Goal: Transaction & Acquisition: Purchase product/service

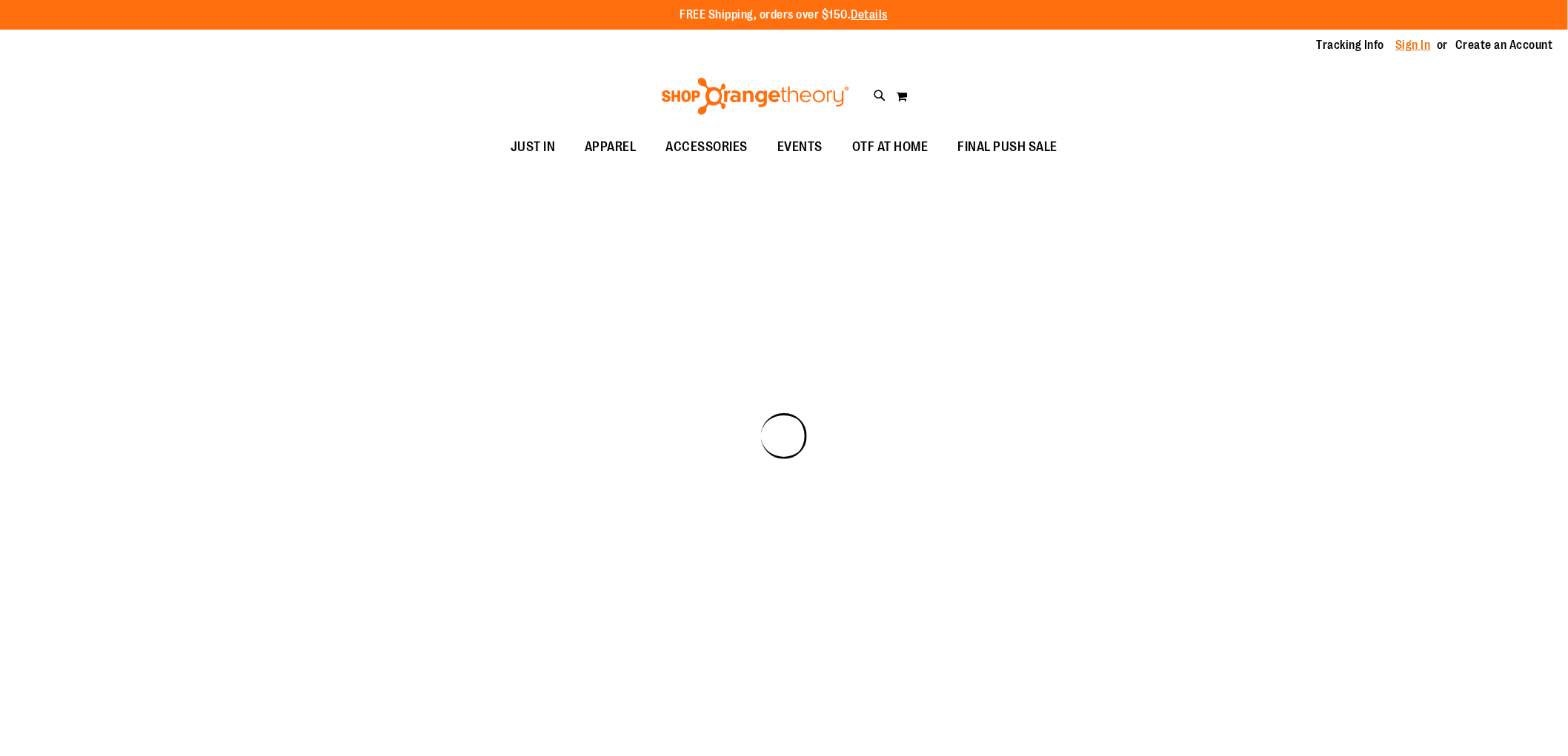
click at [1412, 45] on link "Sign In" at bounding box center [1414, 45] width 36 height 17
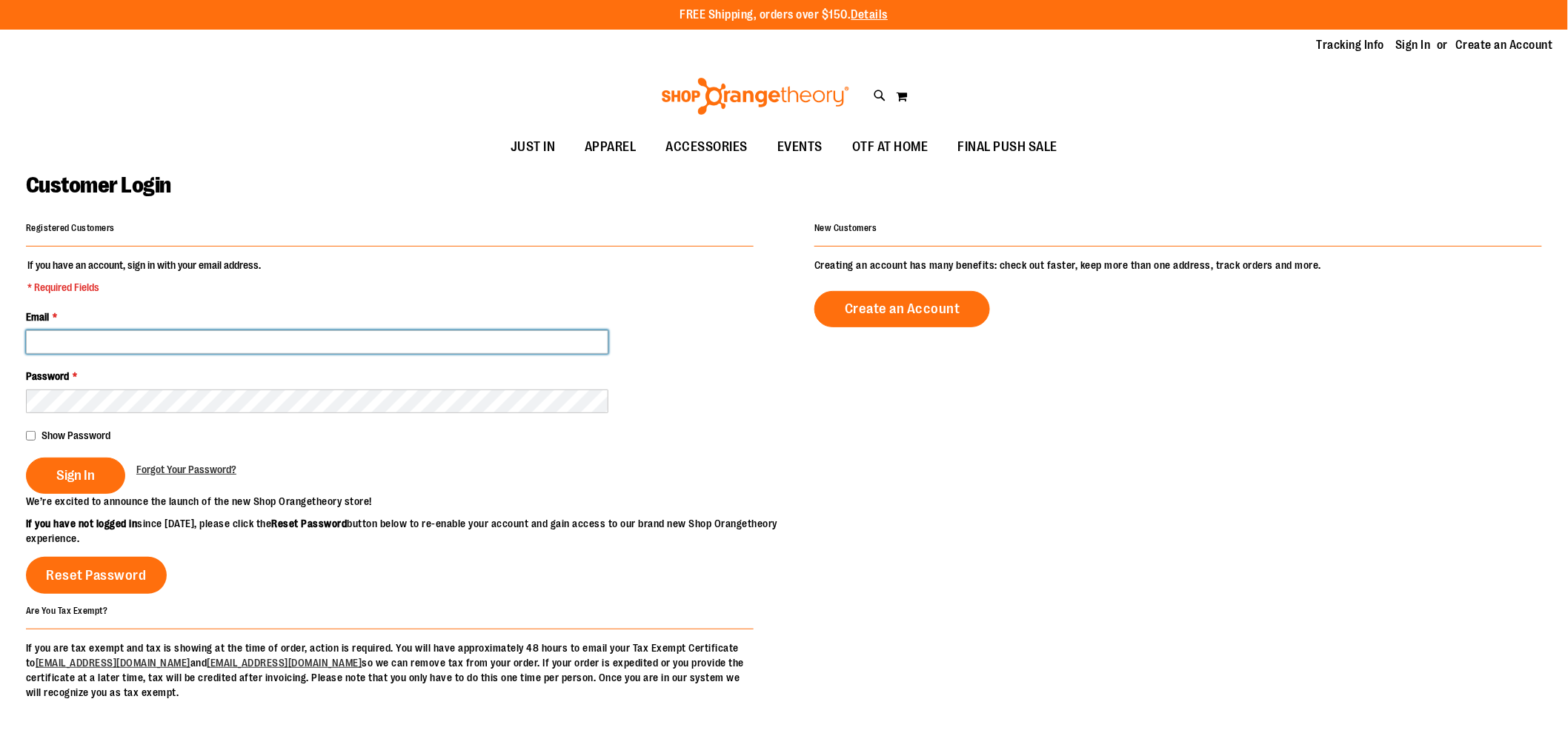
click at [365, 334] on input "Email *" at bounding box center [317, 342] width 582 height 24
type input "**********"
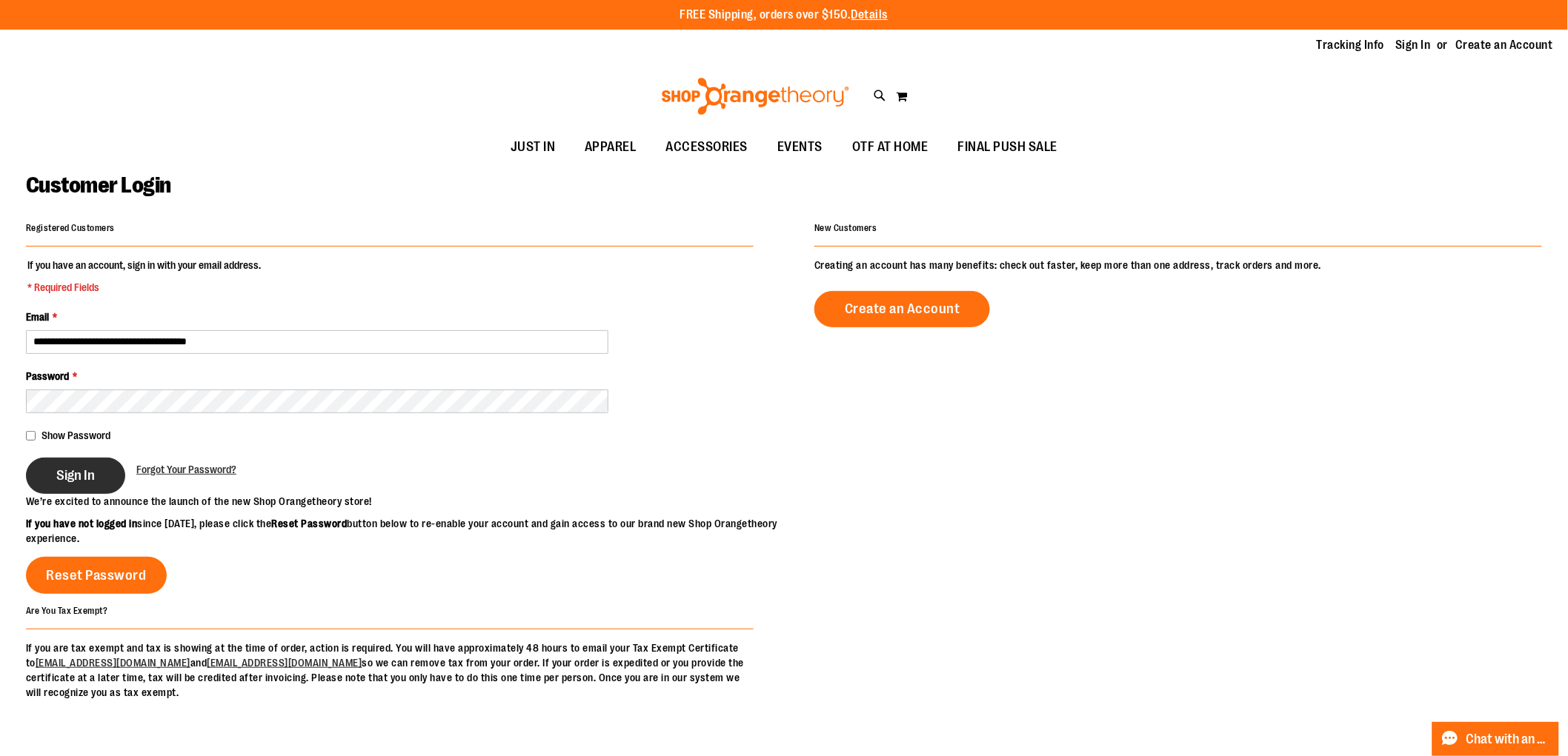
click at [66, 475] on span "Sign In" at bounding box center [75, 475] width 38 height 17
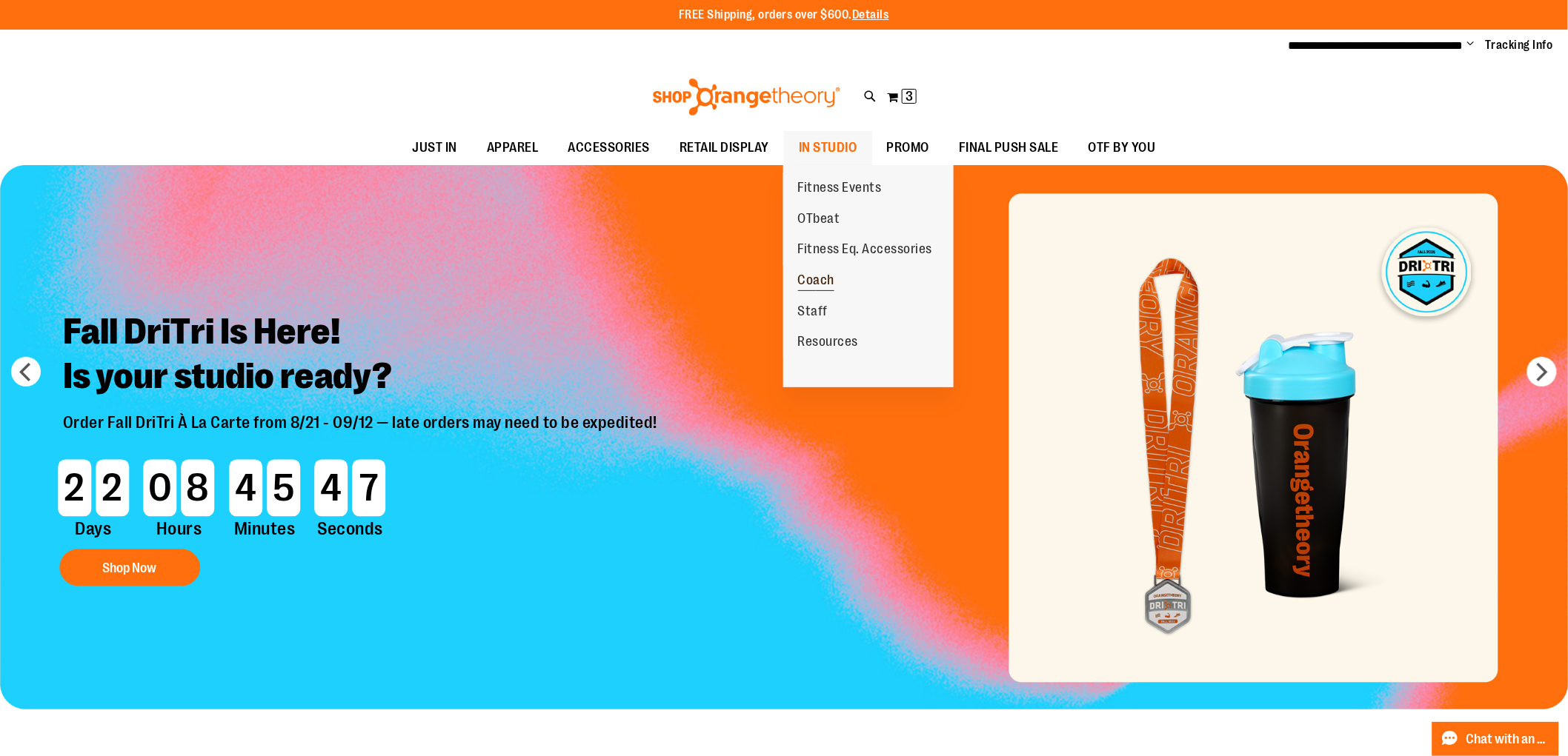
click at [826, 289] on span "Coach" at bounding box center [817, 281] width 37 height 18
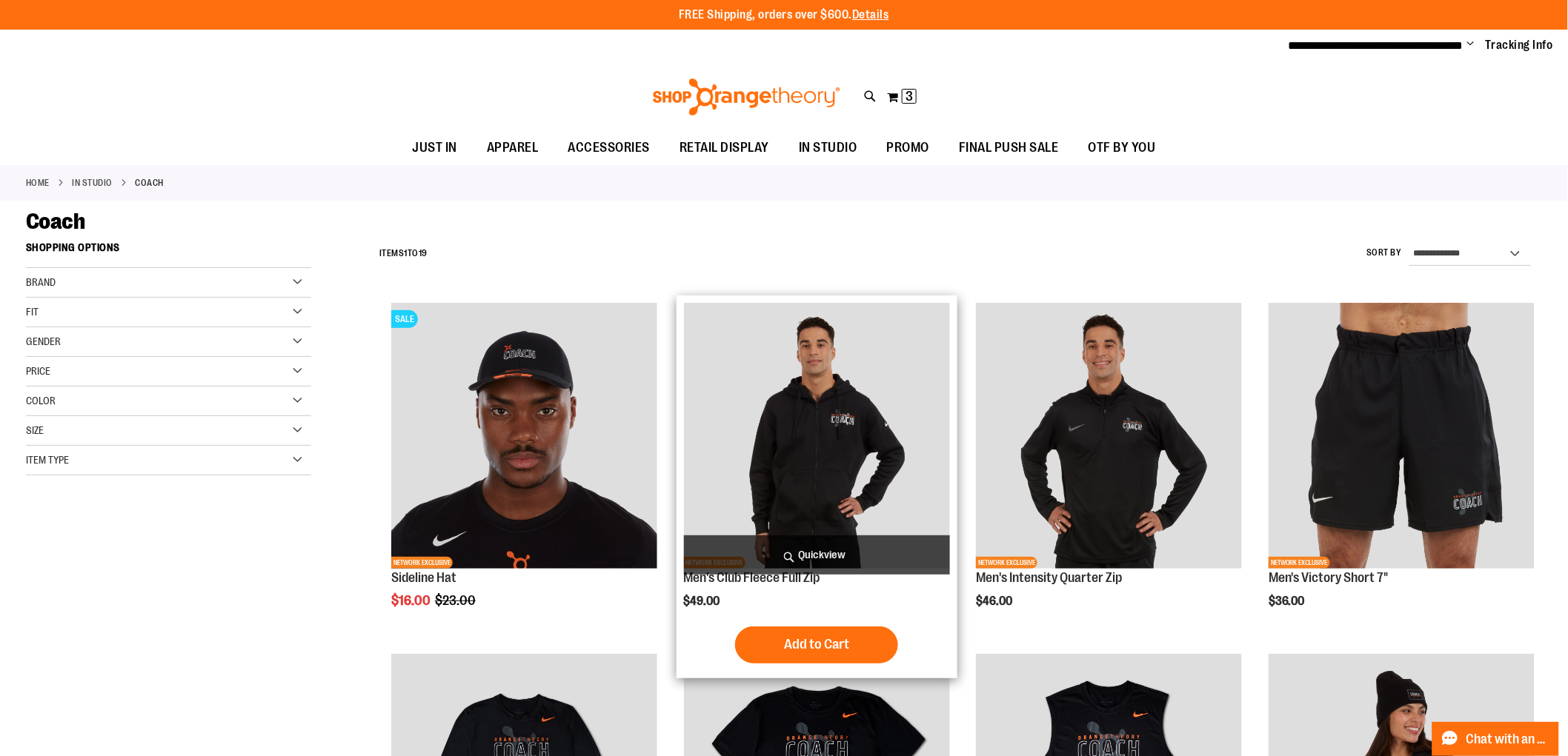
click at [858, 477] on img "product" at bounding box center [817, 436] width 266 height 266
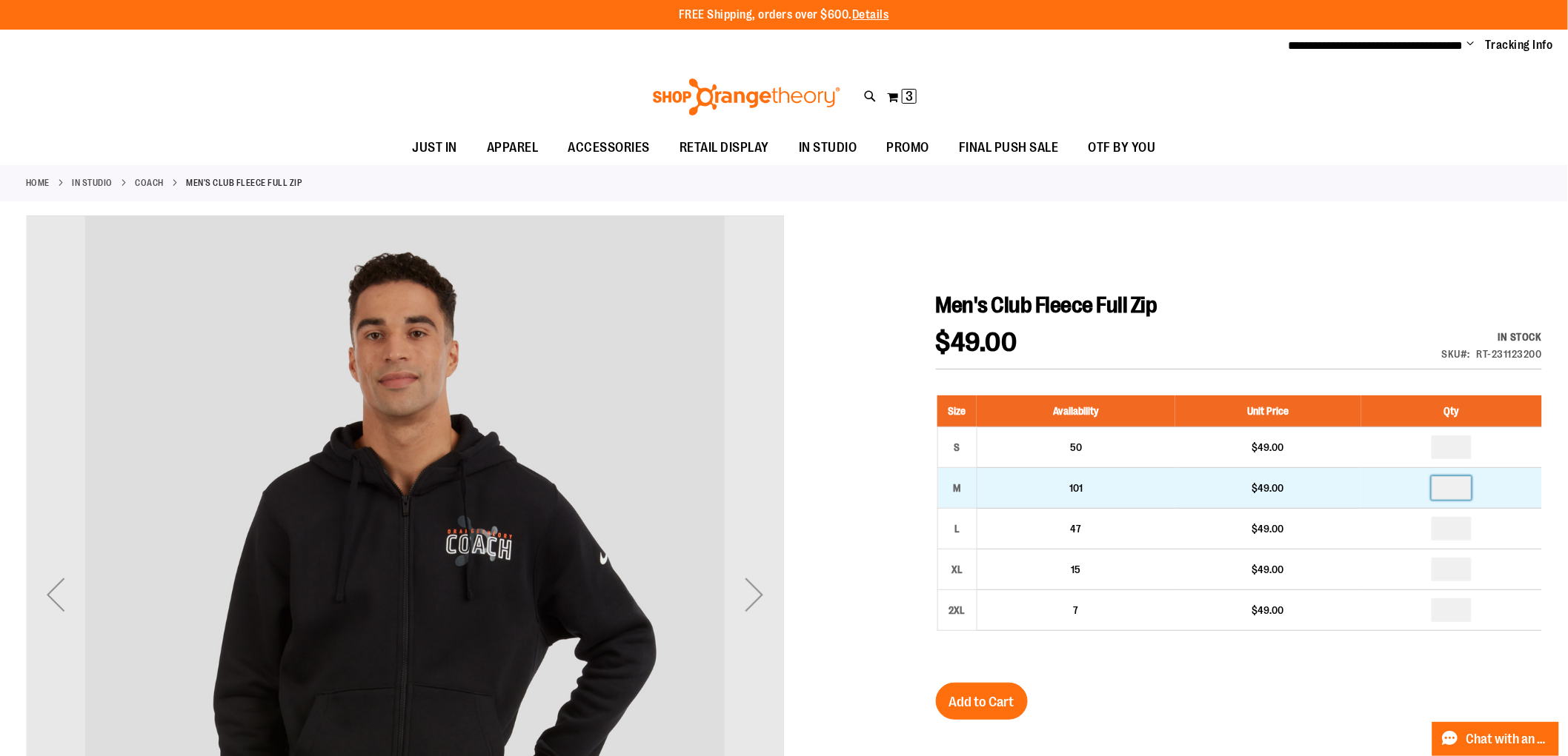
click at [1469, 483] on input "number" at bounding box center [1452, 488] width 40 height 24
type input "*"
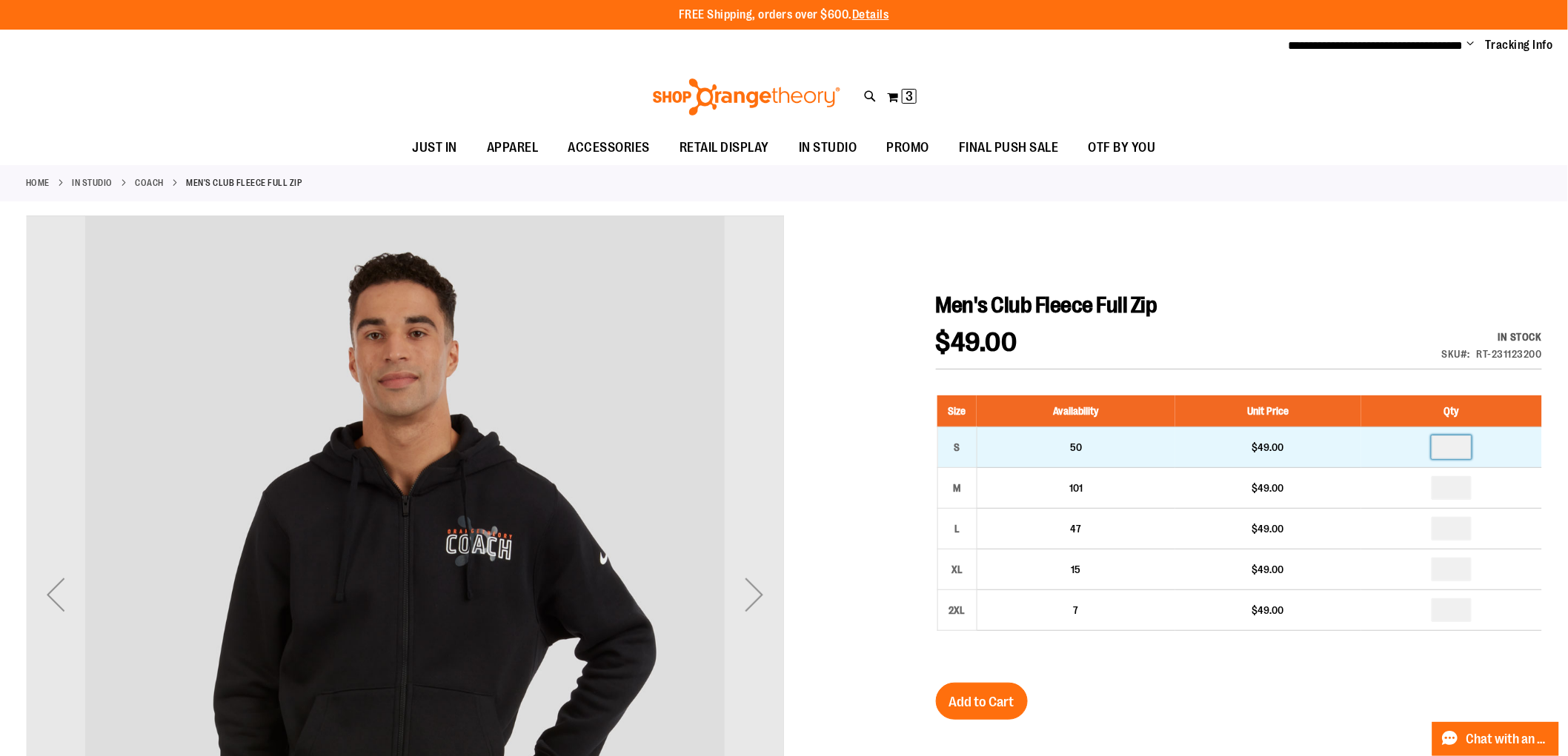
type input "*"
click at [1461, 453] on input "number" at bounding box center [1452, 447] width 40 height 24
type input "*"
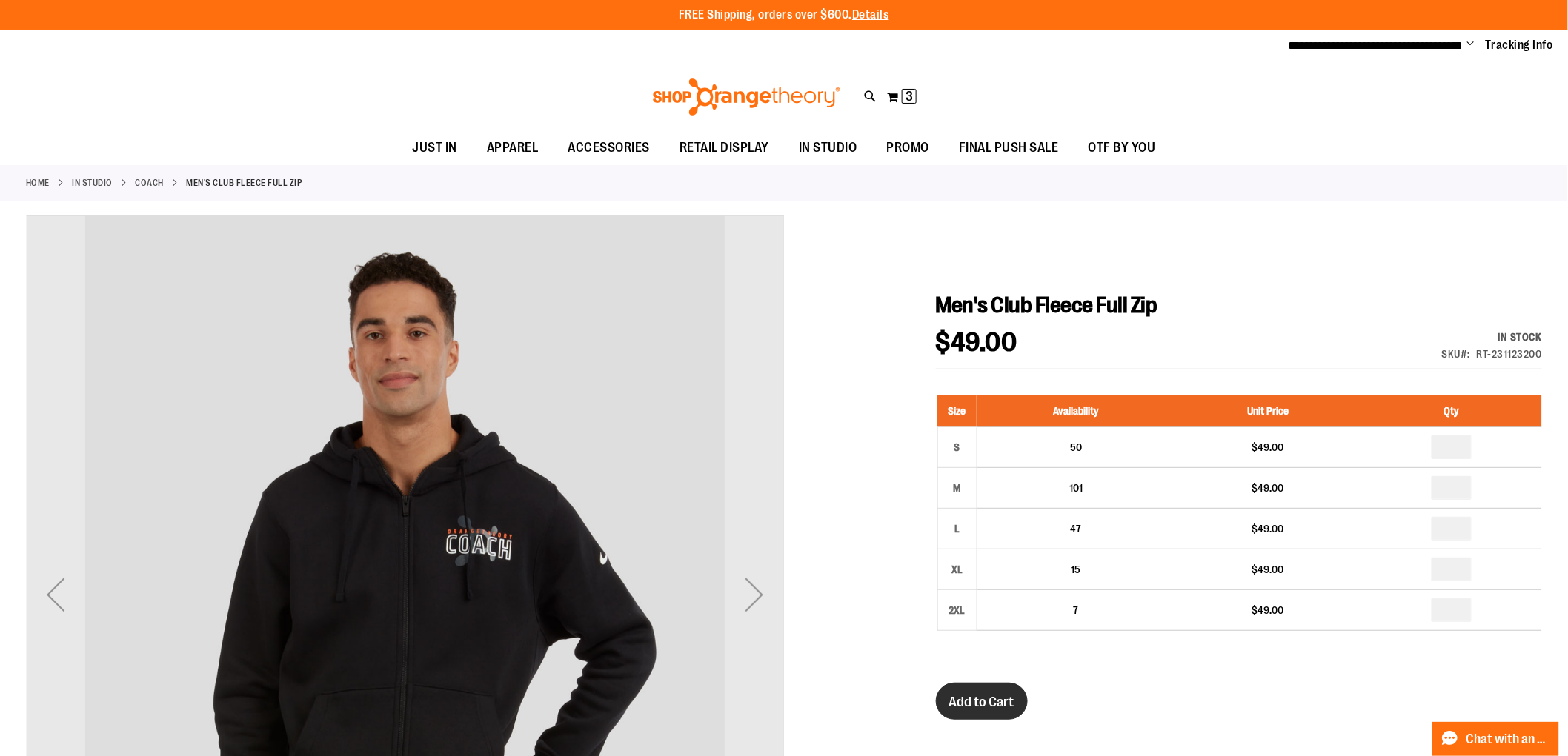
click at [989, 697] on span "Add to Cart" at bounding box center [982, 702] width 66 height 17
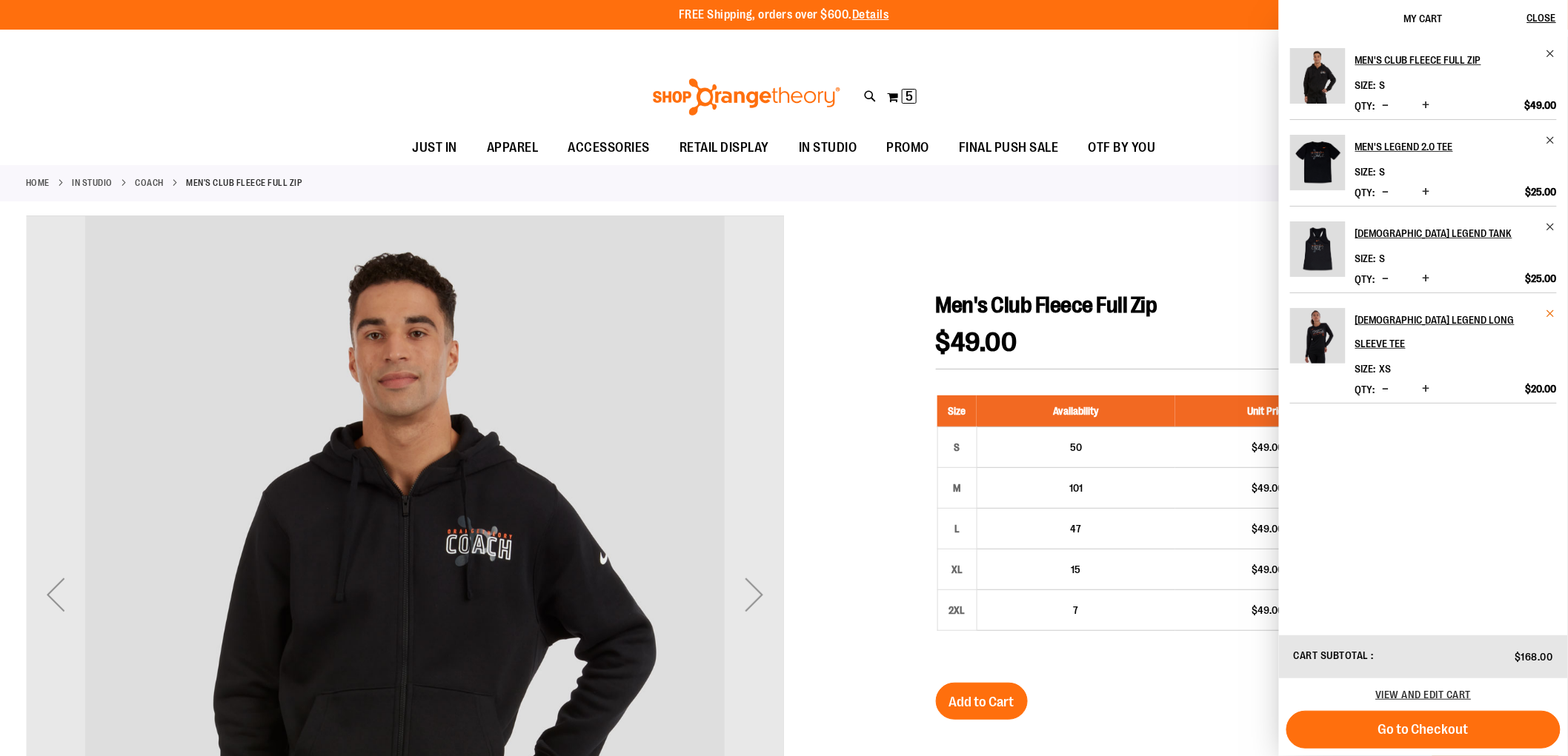
click at [1546, 309] on span "Remove item" at bounding box center [1551, 314] width 11 height 11
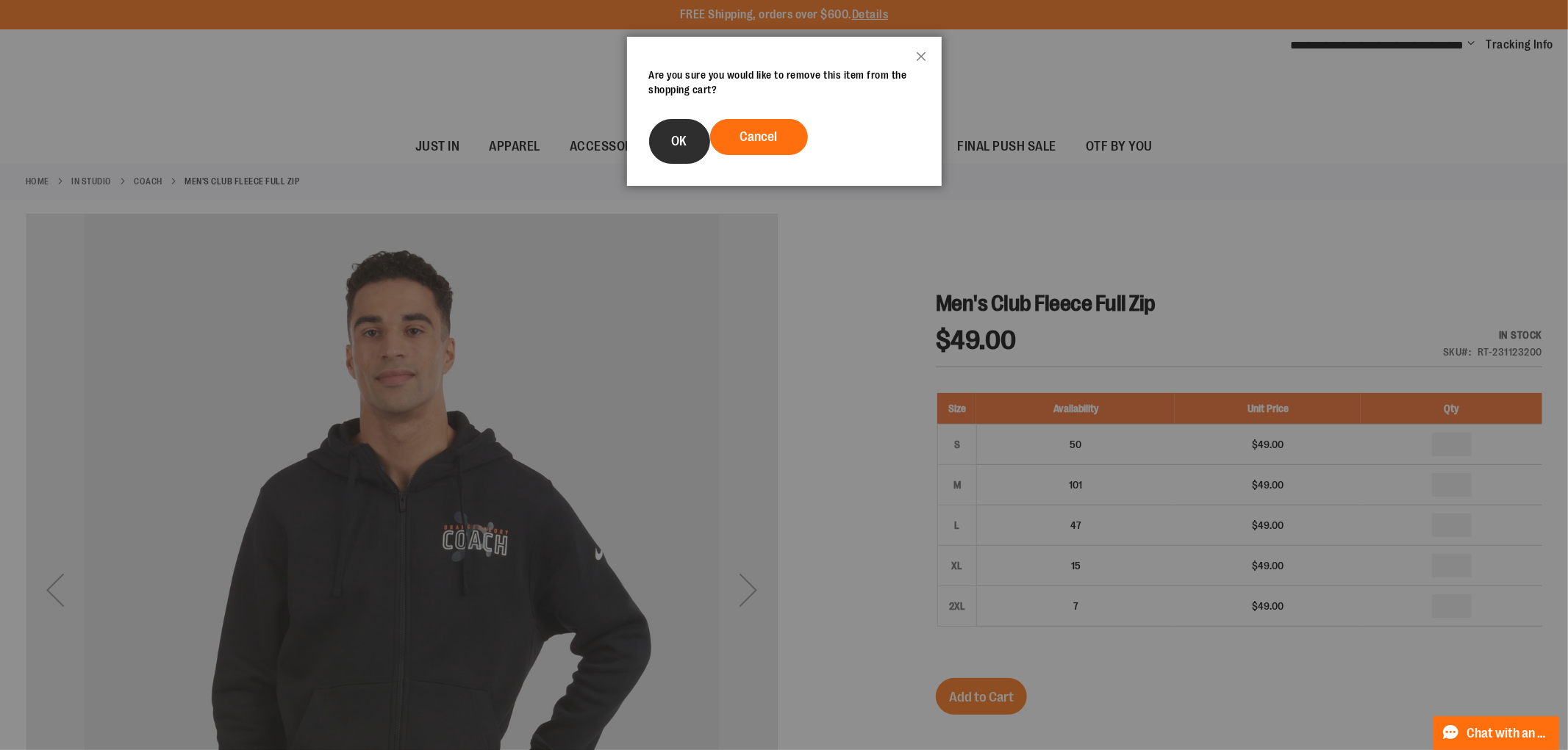
click at [681, 142] on span "OK" at bounding box center [680, 140] width 16 height 15
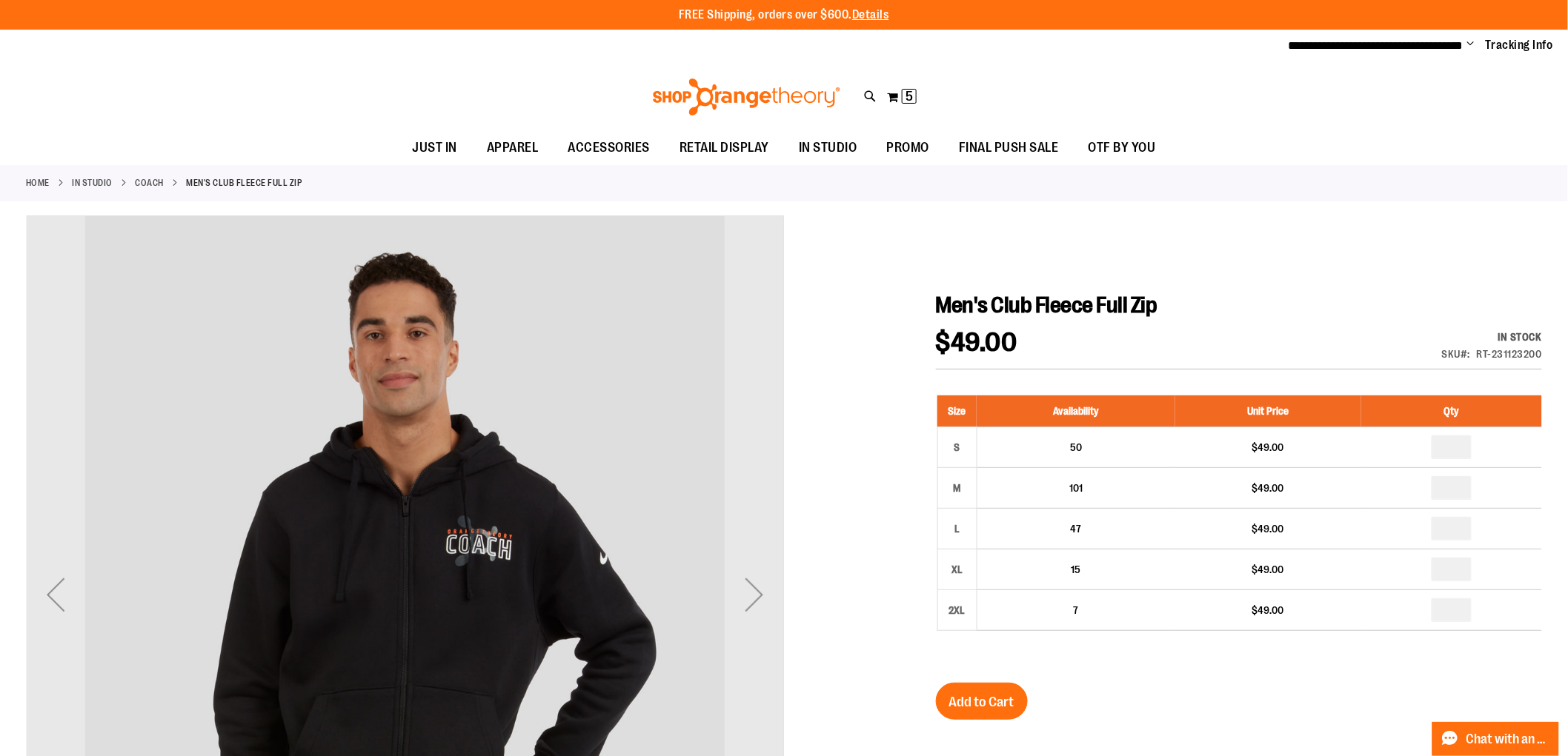
click at [1459, 39] on ul "**********" at bounding box center [1416, 45] width 276 height 17
click at [1444, 46] on span "**********" at bounding box center [1376, 45] width 175 height 11
click at [1289, 45] on span "**********" at bounding box center [1376, 45] width 175 height 11
drag, startPoint x: 1455, startPoint y: 47, endPoint x: 1472, endPoint y: 46, distance: 17.0
click at [1460, 47] on ul "**********" at bounding box center [1416, 45] width 276 height 17
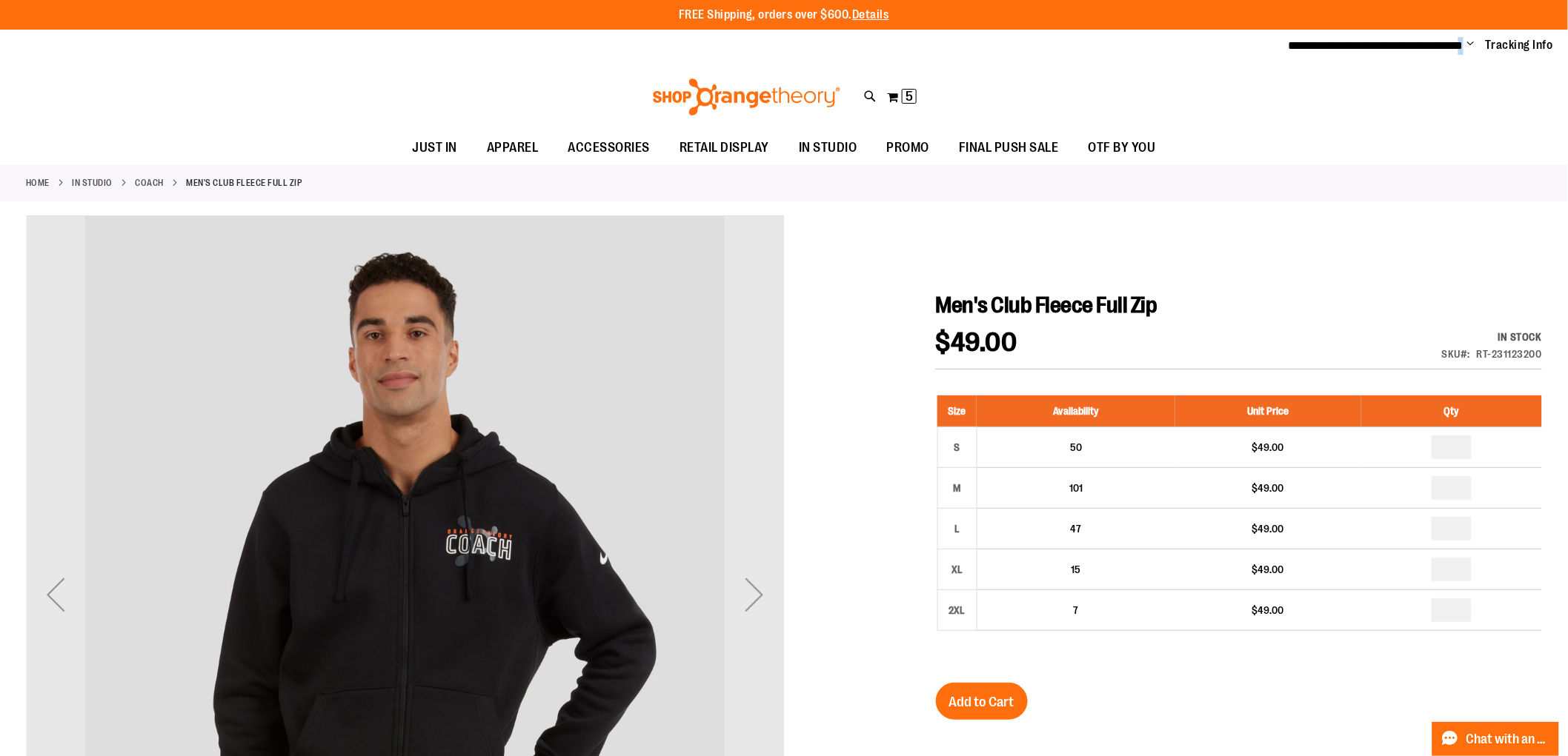
click at [1467, 42] on span "Change" at bounding box center [1471, 45] width 7 height 14
click at [1272, 116] on div "Toggle Nav Search Popular Suggestions Advanced Search" at bounding box center [784, 97] width 1568 height 68
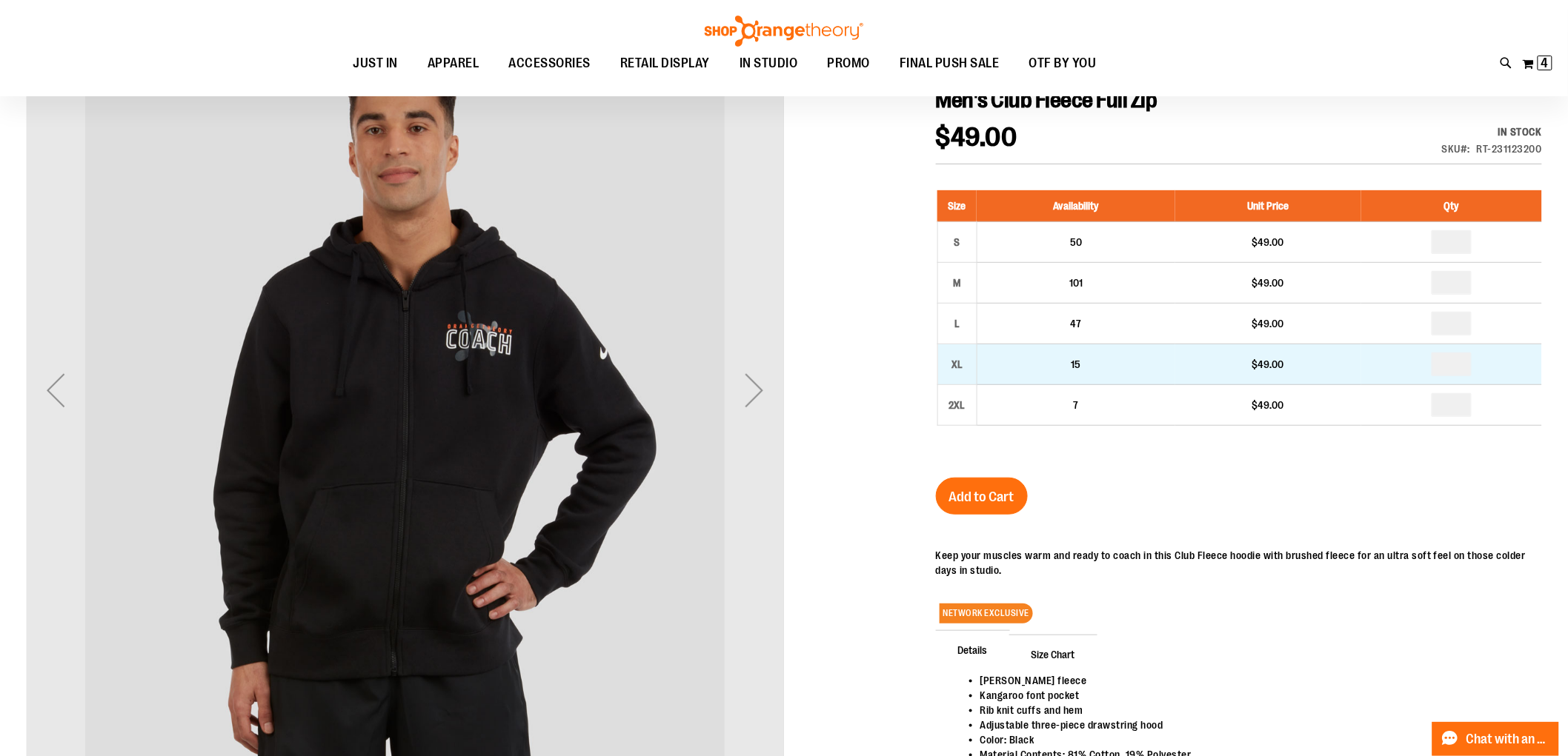
scroll to position [411, 0]
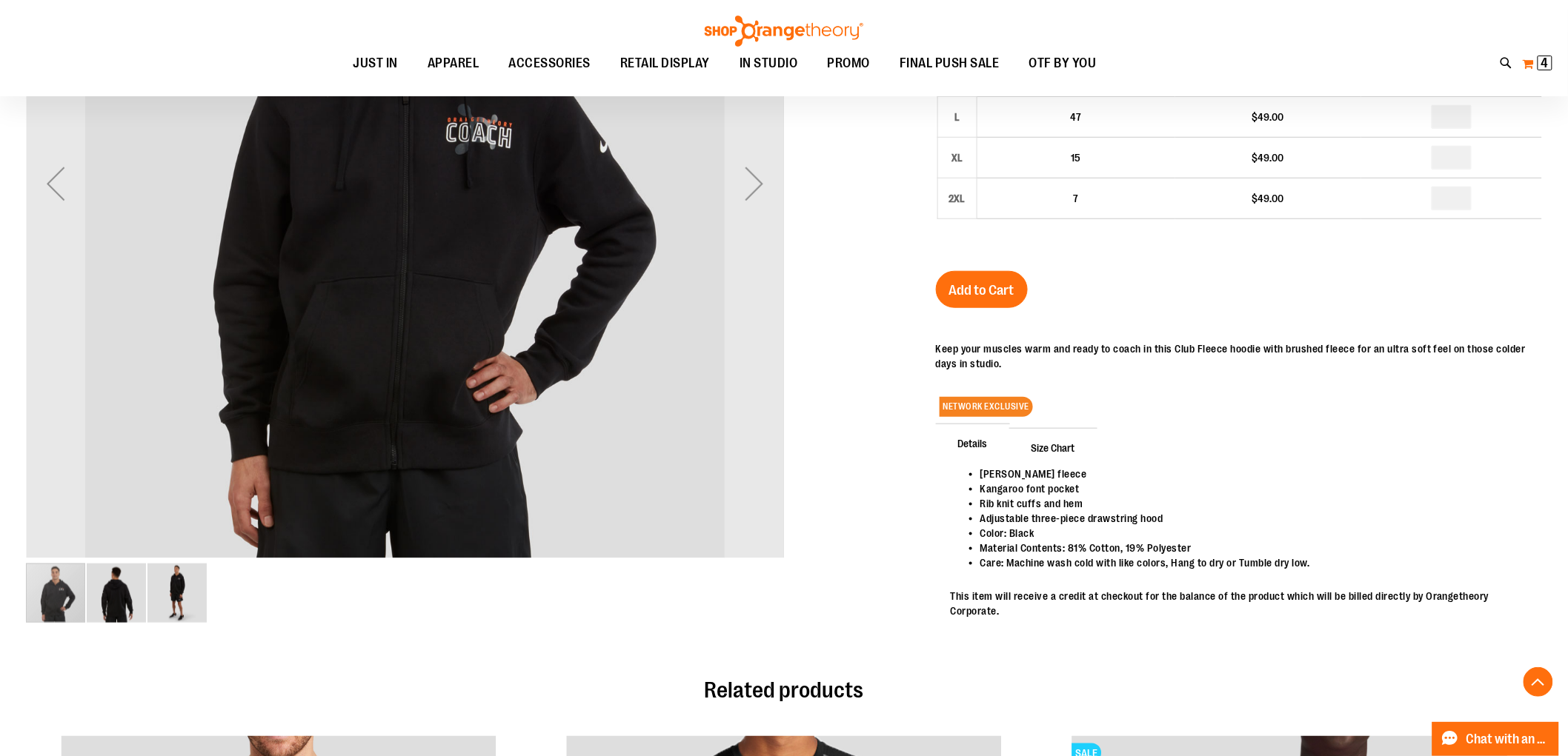
click at [1540, 63] on span "4 4 items" at bounding box center [1545, 63] width 15 height 15
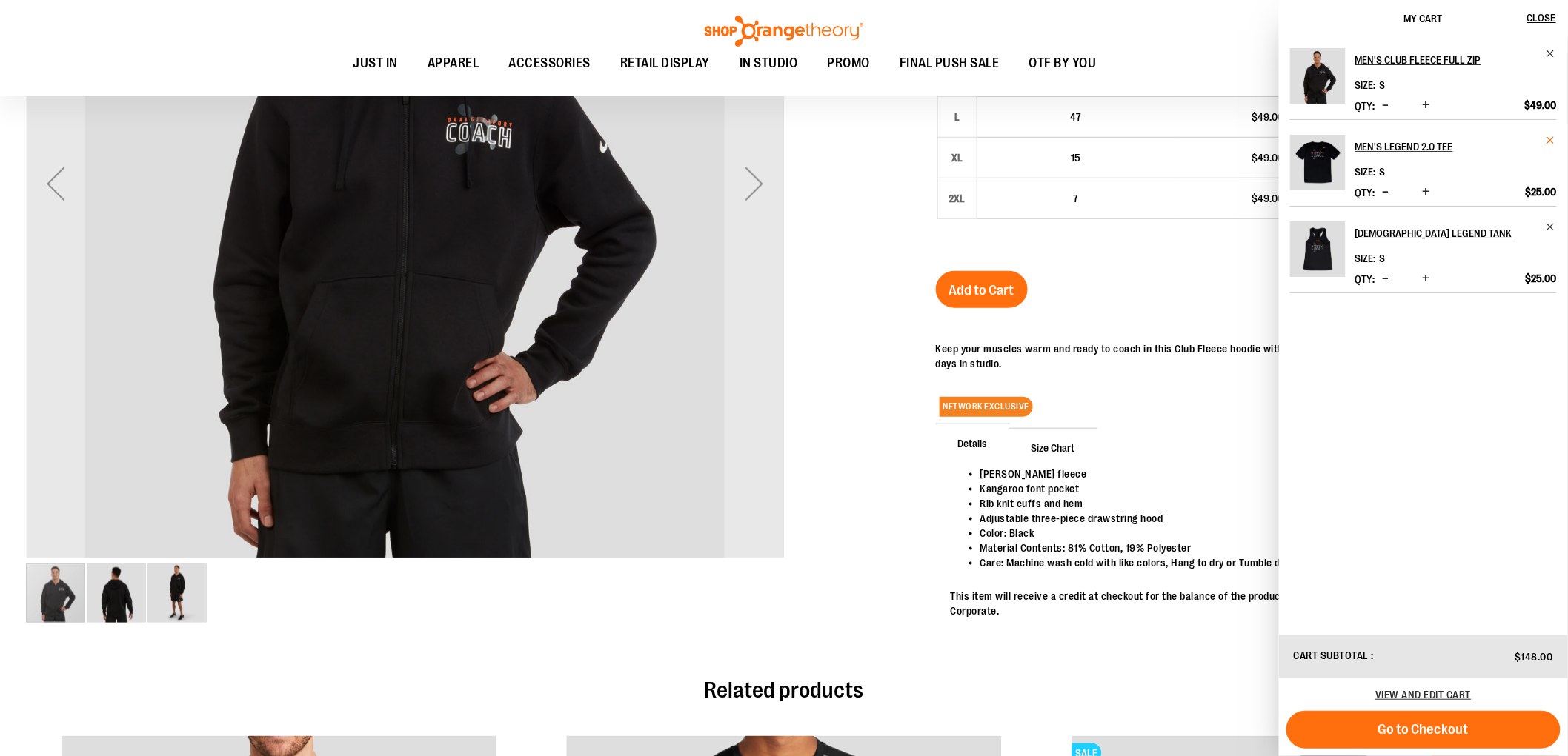
click at [1551, 141] on span "Remove item" at bounding box center [1551, 140] width 11 height 11
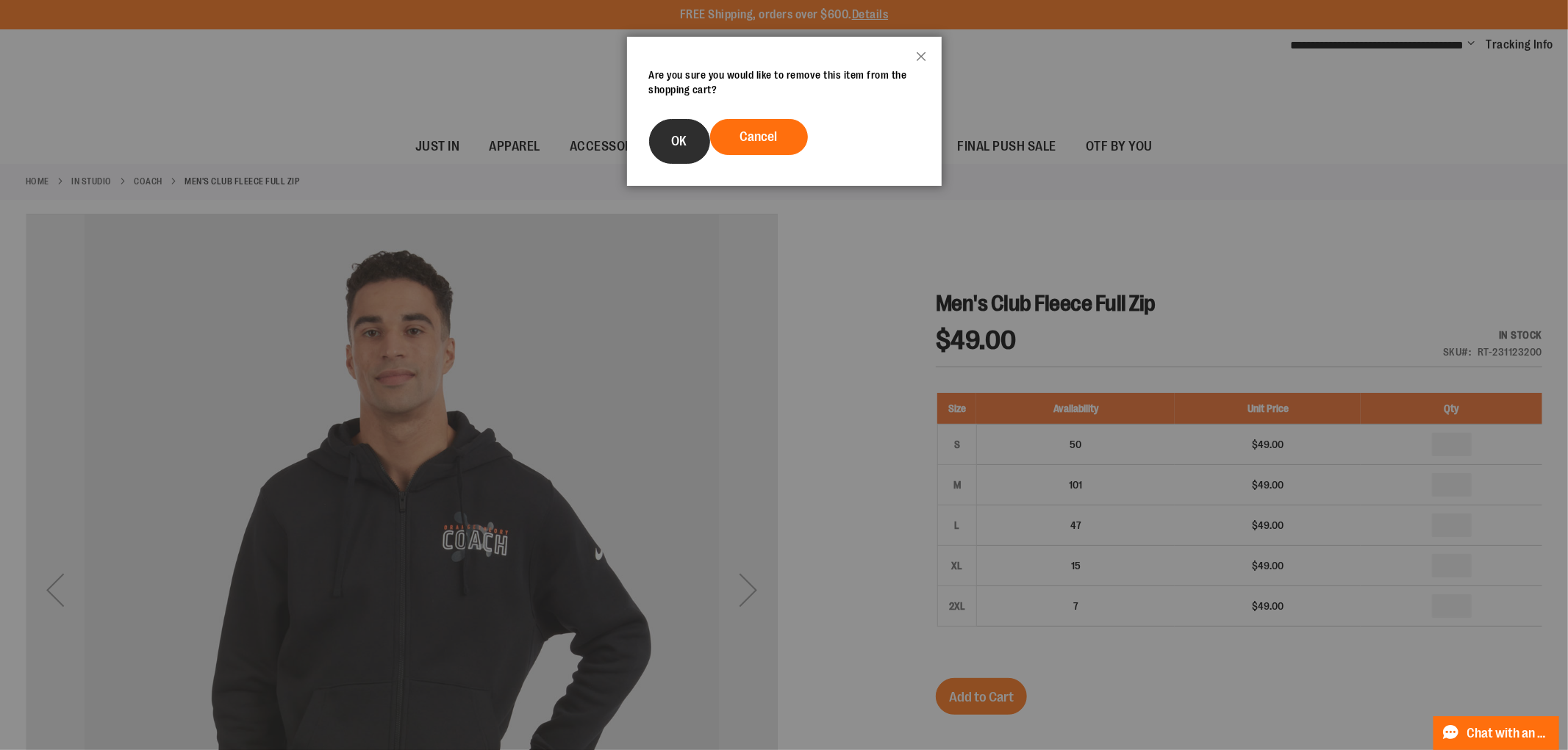
click at [687, 147] on span "OK" at bounding box center [680, 140] width 16 height 15
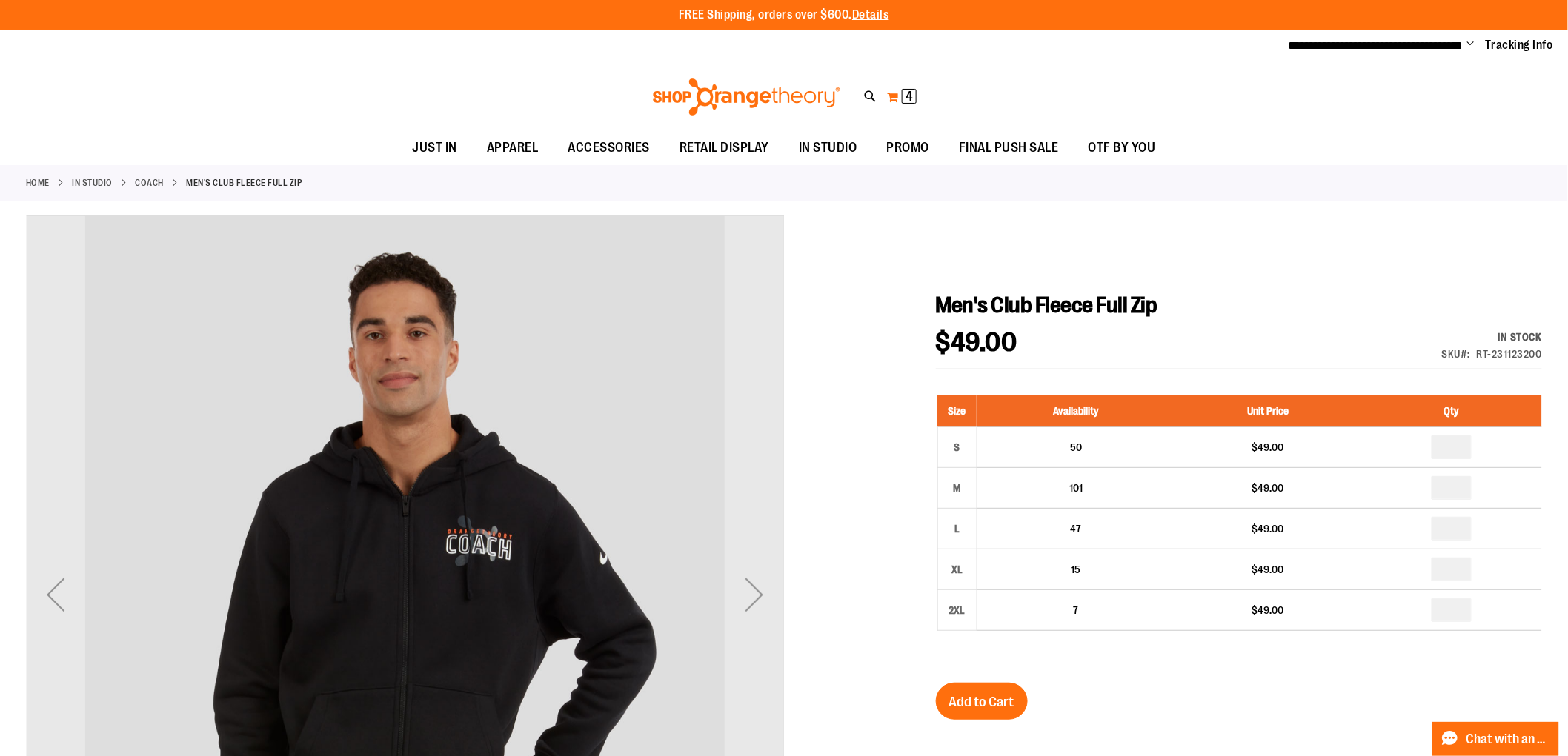
click at [902, 94] on span "4 4 items" at bounding box center [909, 96] width 15 height 15
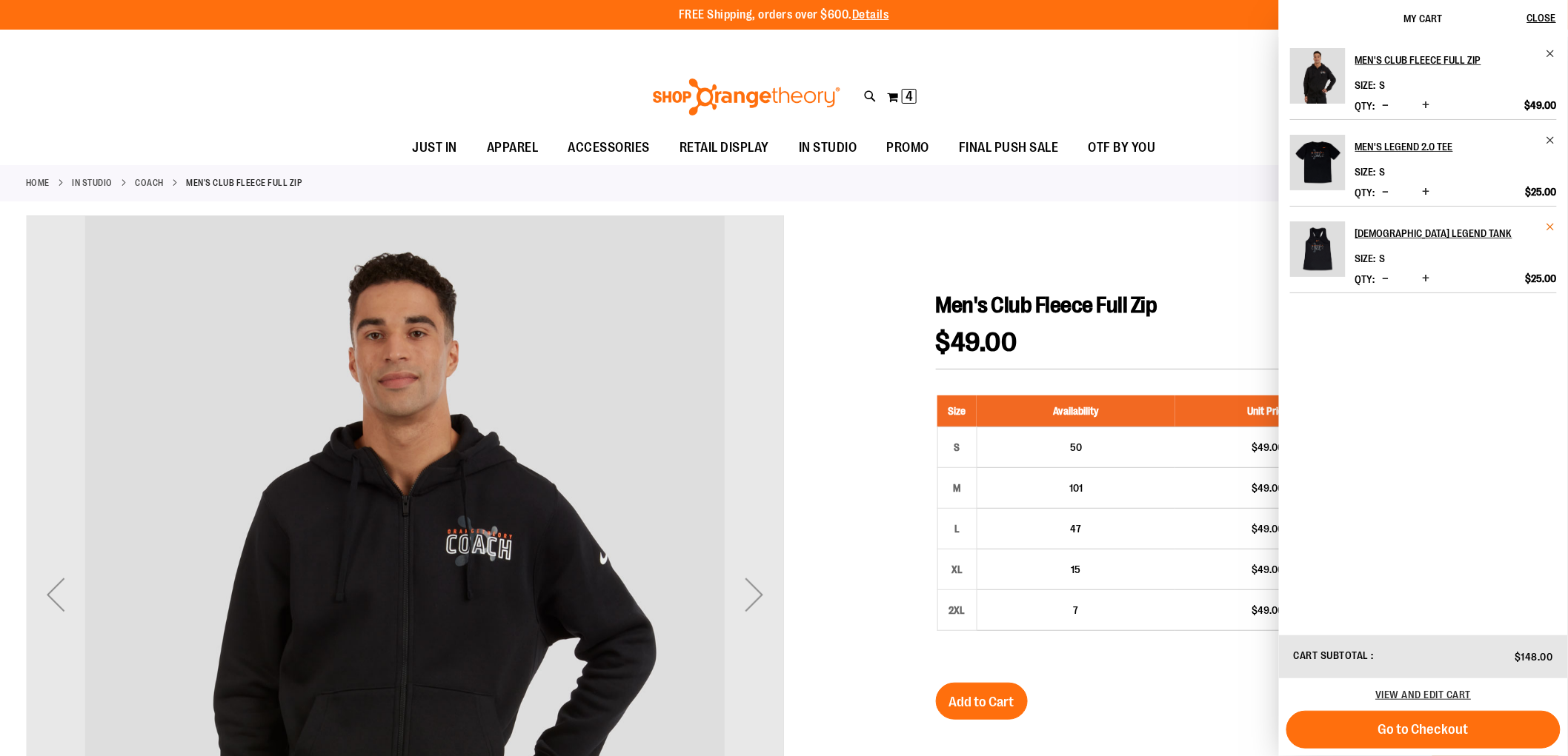
click at [1553, 226] on span "Remove item" at bounding box center [1551, 226] width 11 height 11
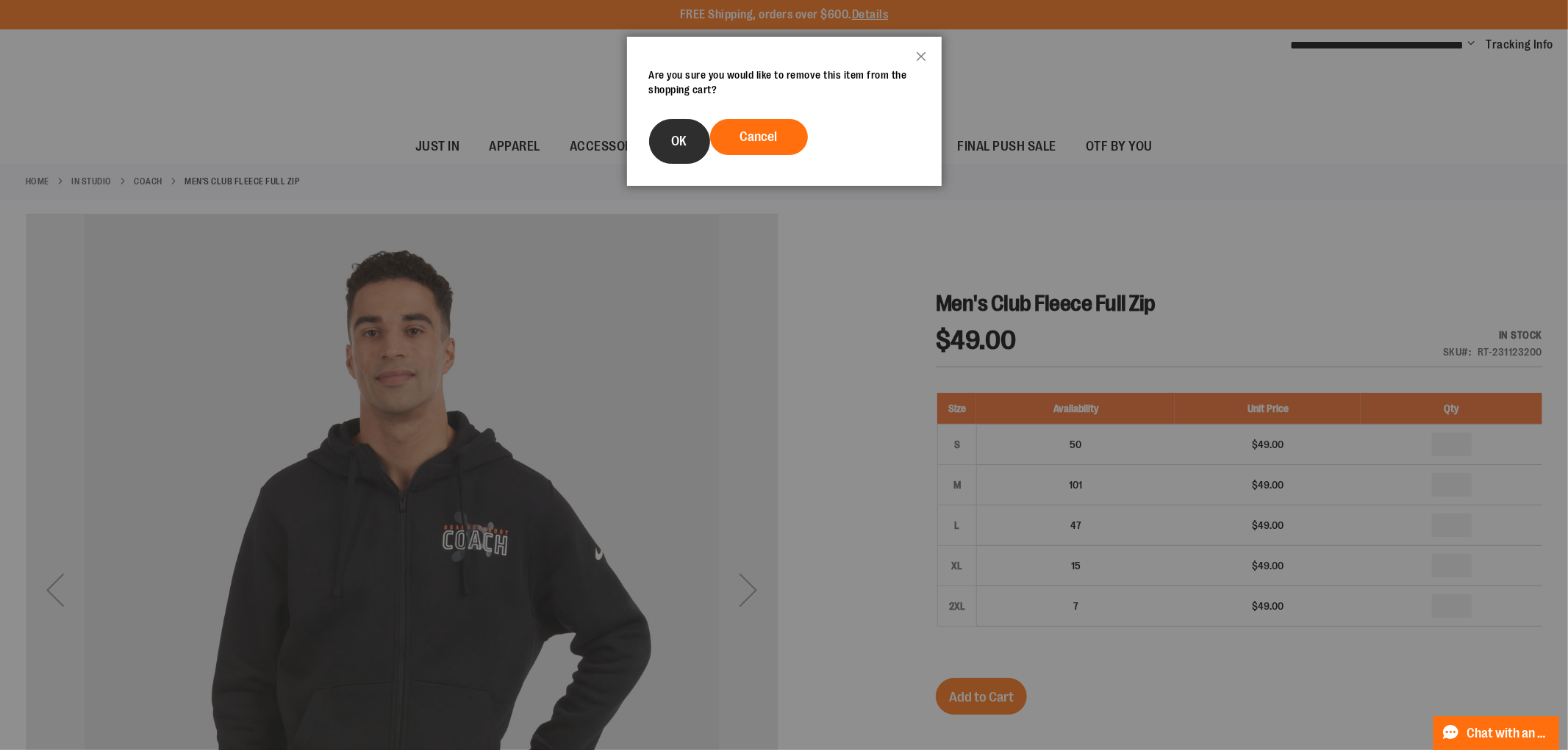
click at [677, 140] on span "OK" at bounding box center [680, 140] width 16 height 15
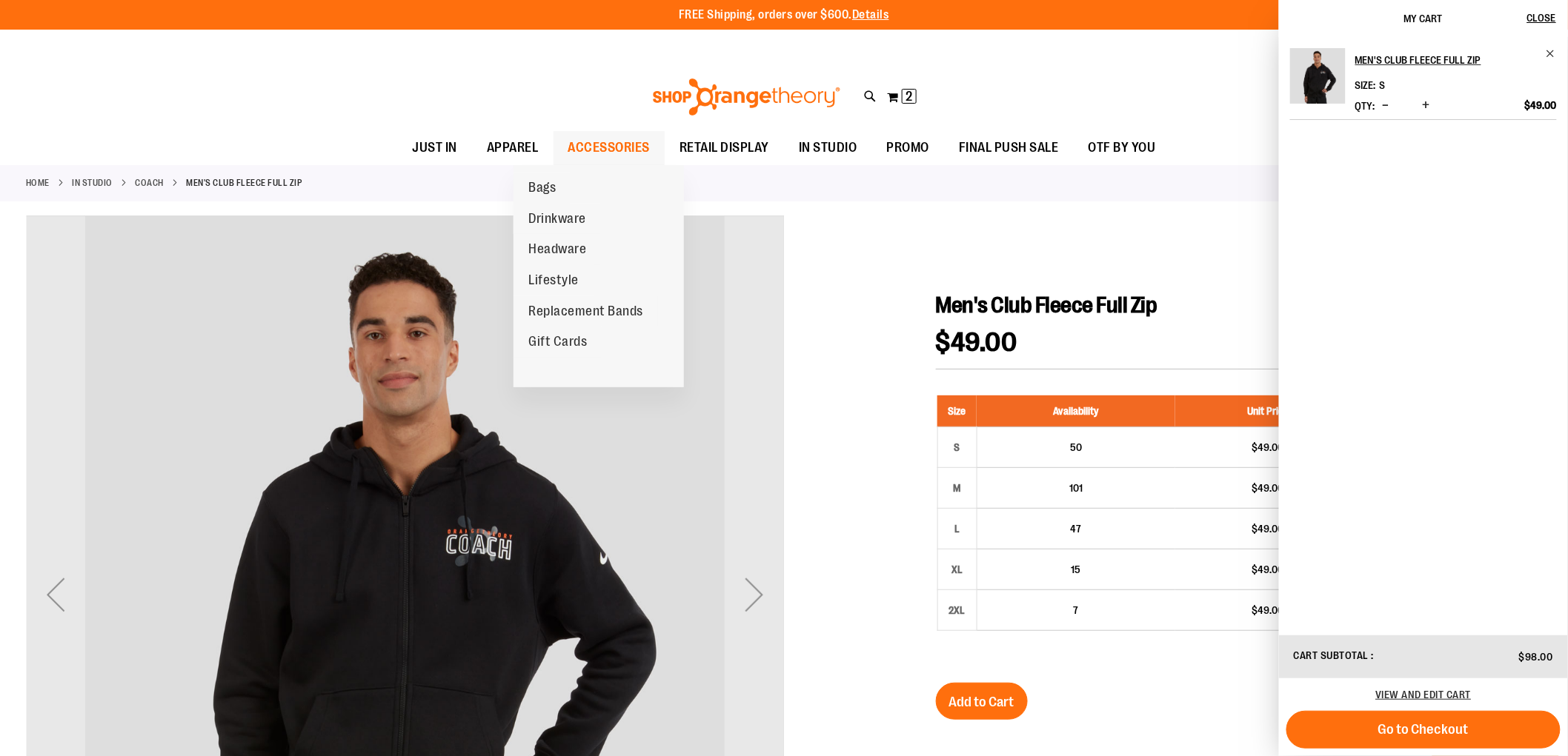
click at [568, 143] on span "ACCESSORIES" at bounding box center [610, 148] width 82 height 33
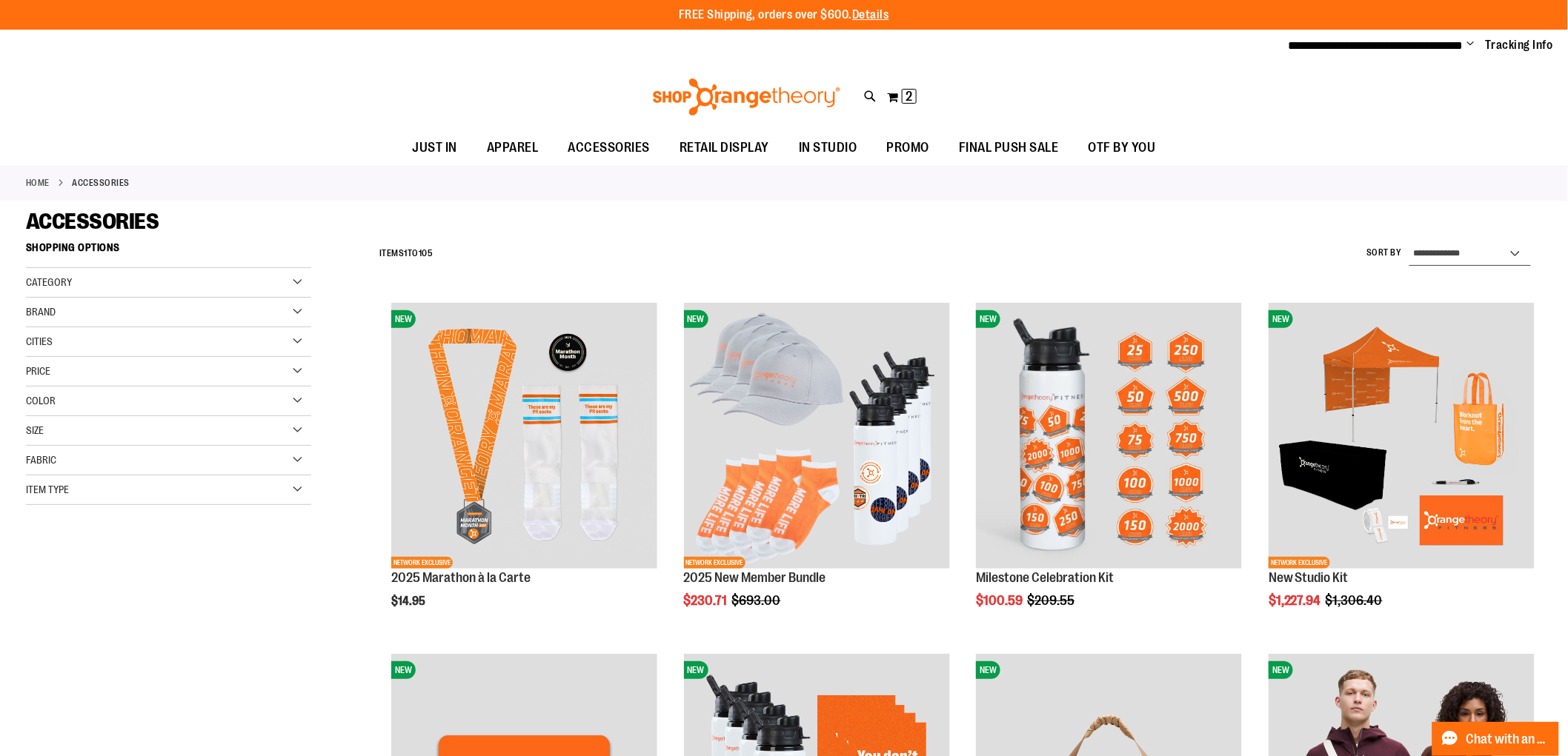
click at [1456, 253] on select "**********" at bounding box center [1470, 253] width 122 height 24
select select "*********"
click at [1410, 242] on select "**********" at bounding box center [1470, 253] width 122 height 24
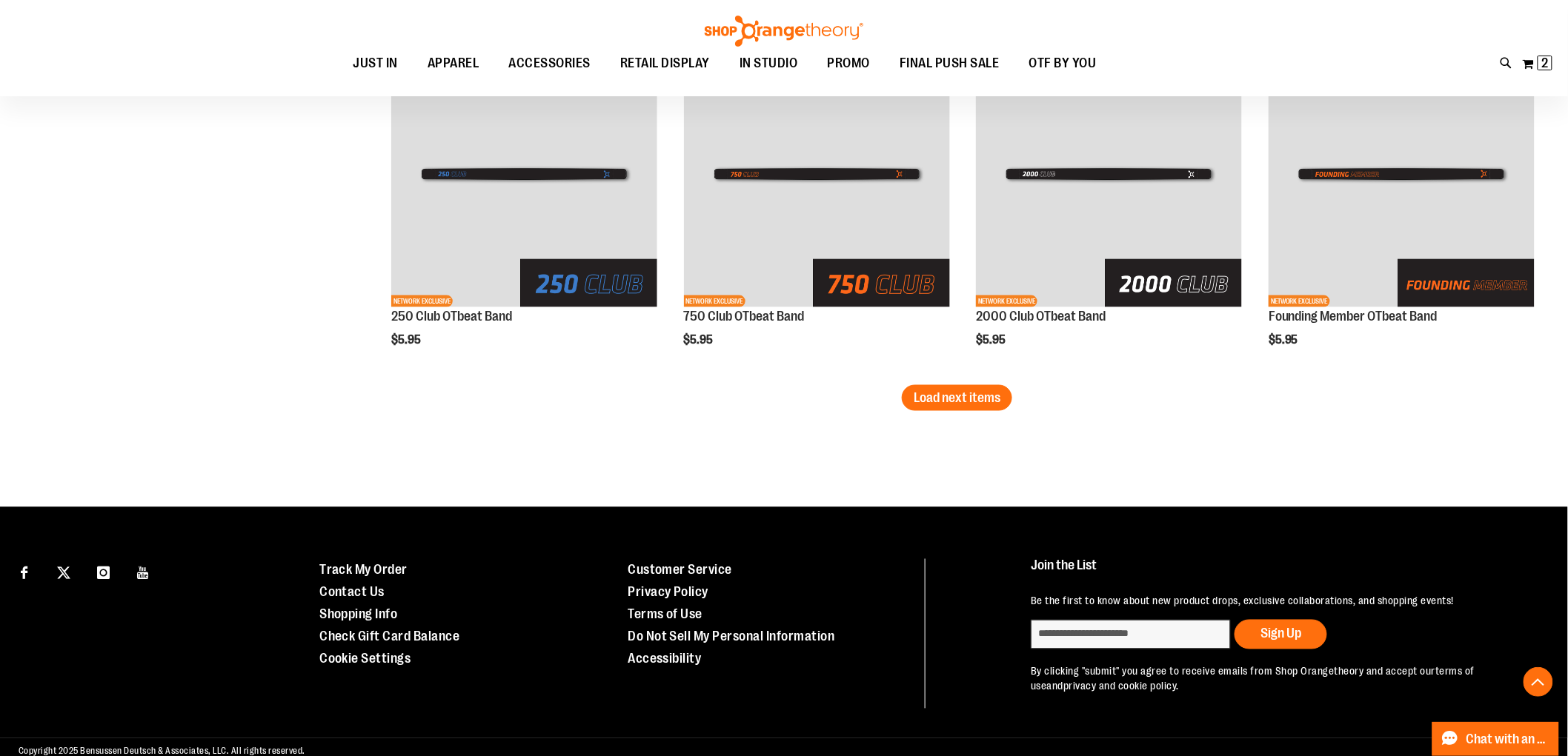
scroll to position [3097, 0]
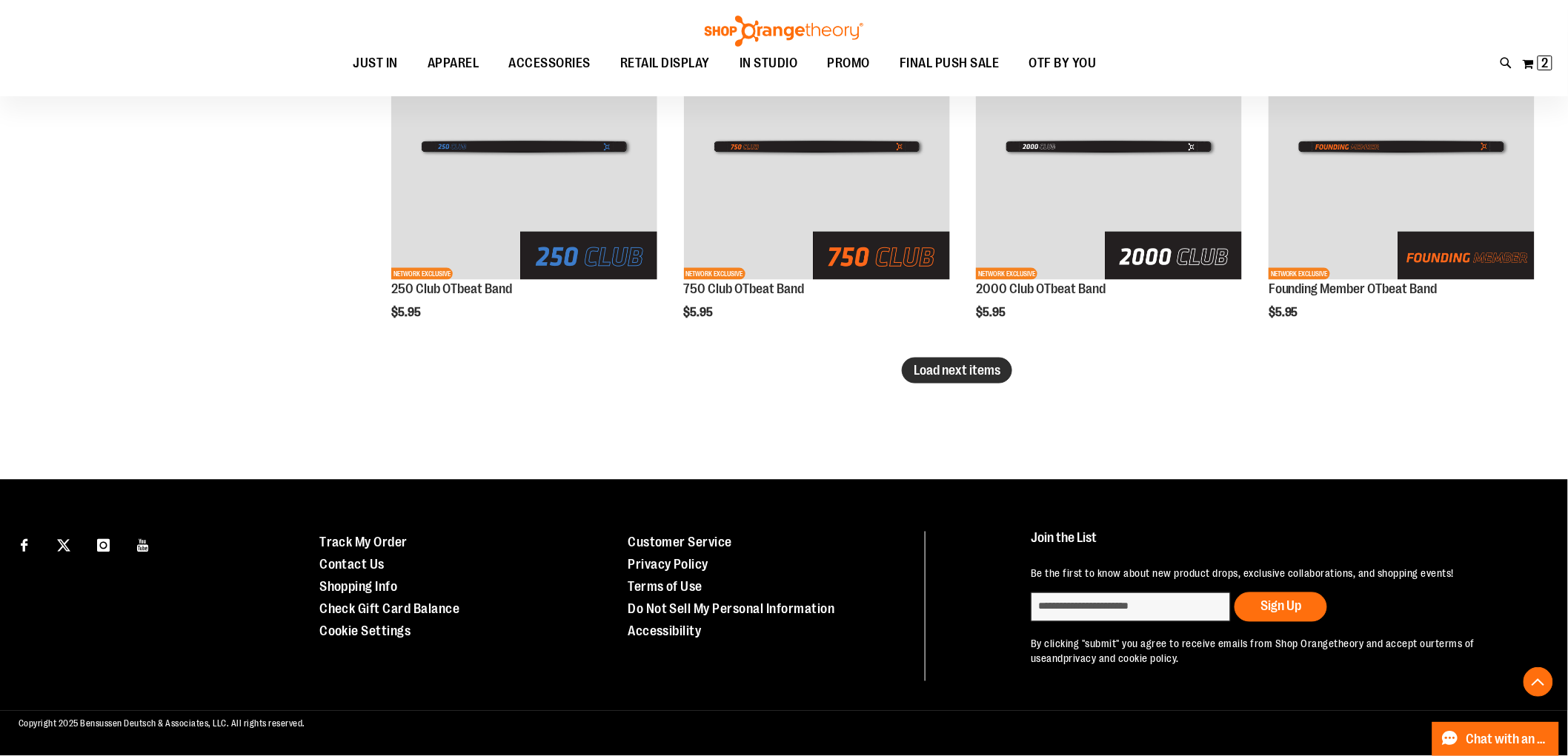
click at [985, 376] on span "Load next items" at bounding box center [957, 370] width 87 height 15
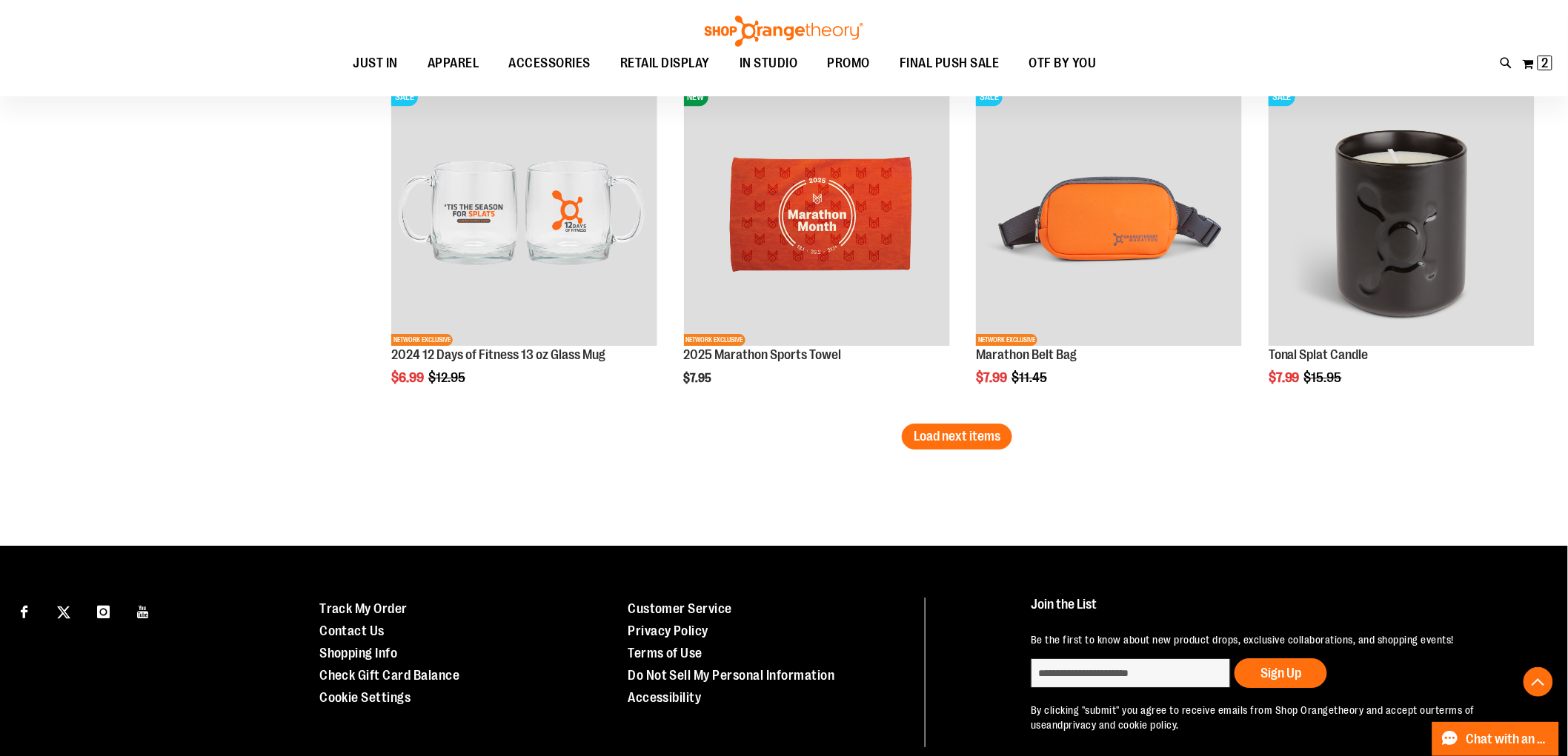
scroll to position [4083, 0]
click at [969, 430] on span "Load next items" at bounding box center [957, 435] width 87 height 15
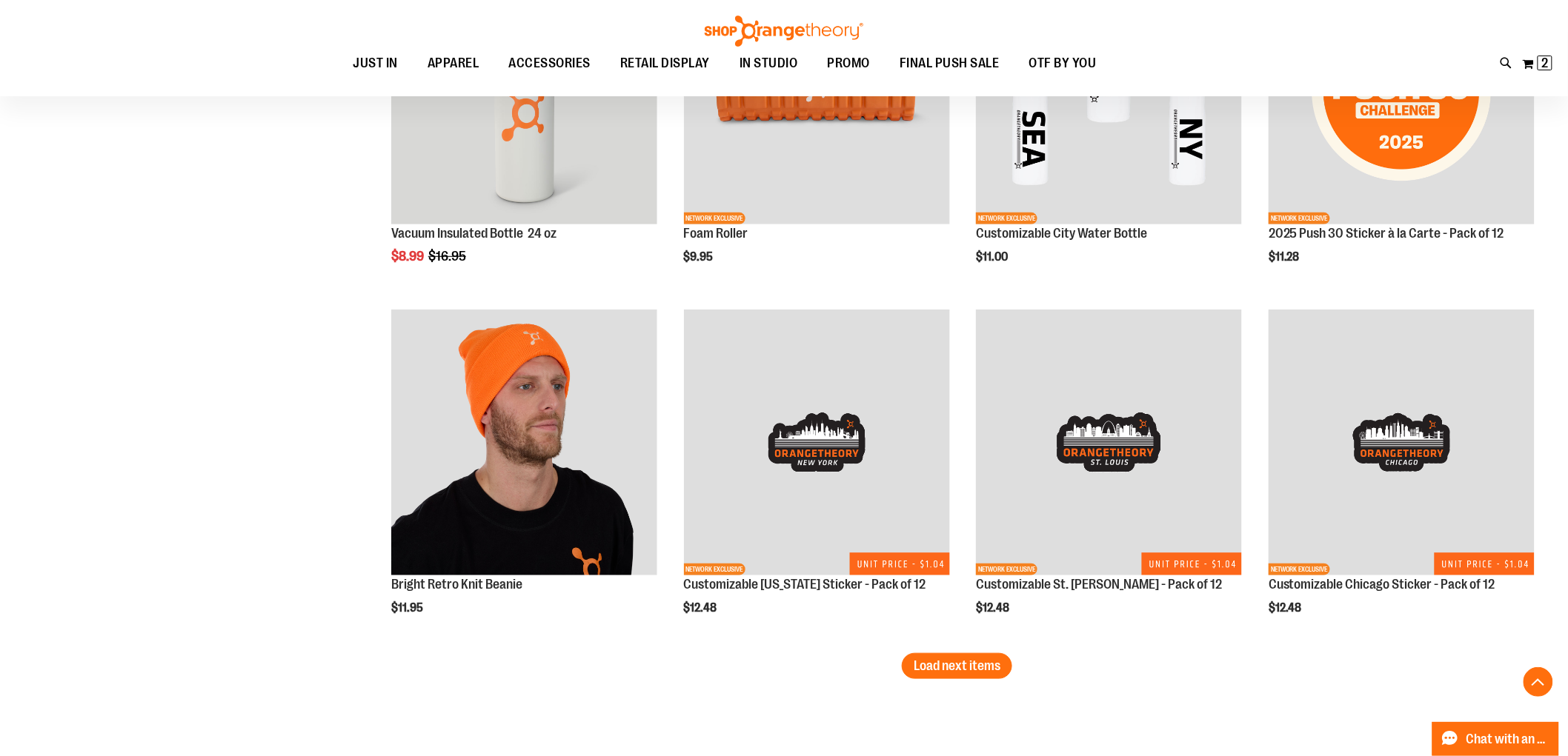
scroll to position [5071, 0]
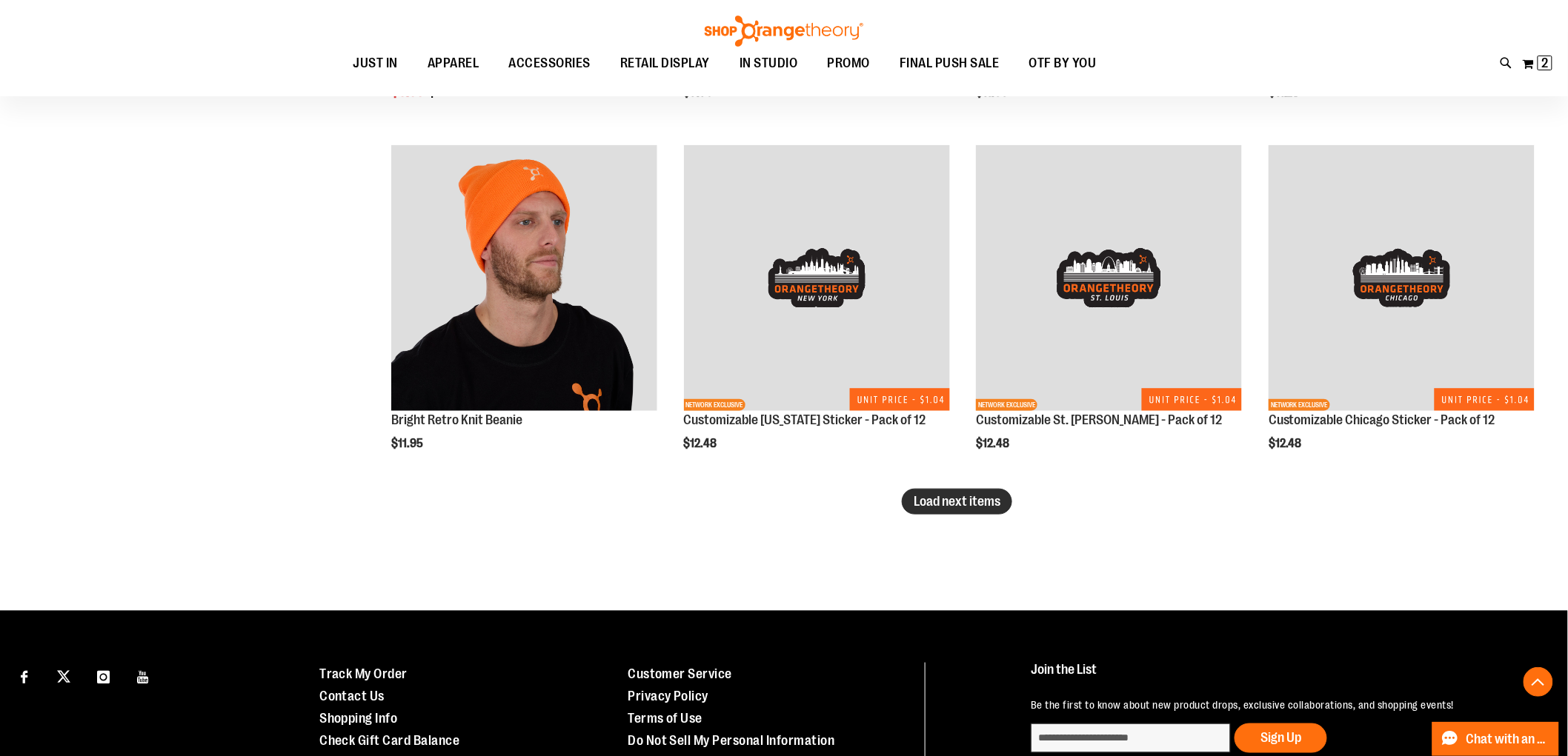
click at [965, 503] on span "Load next items" at bounding box center [957, 501] width 87 height 15
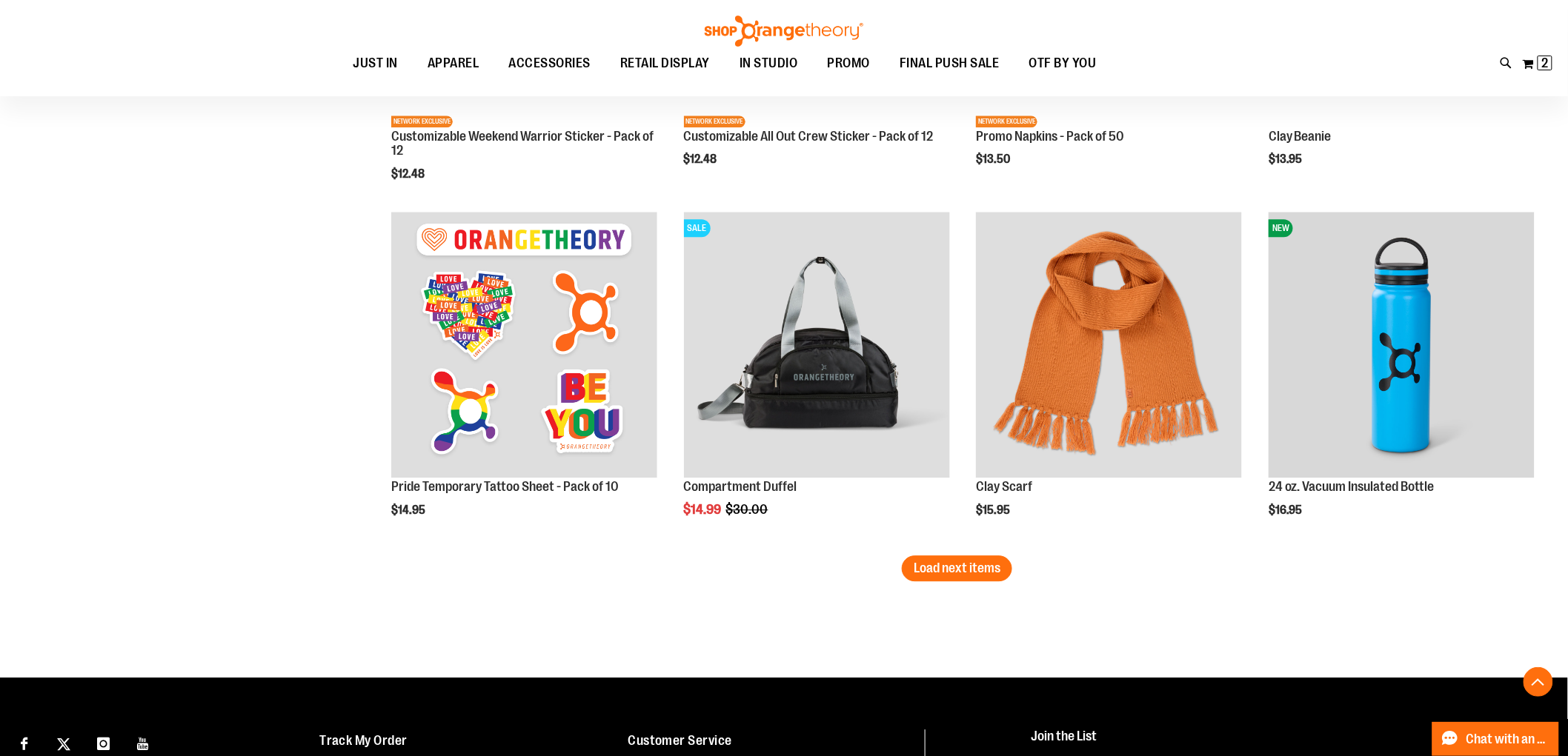
scroll to position [6059, 0]
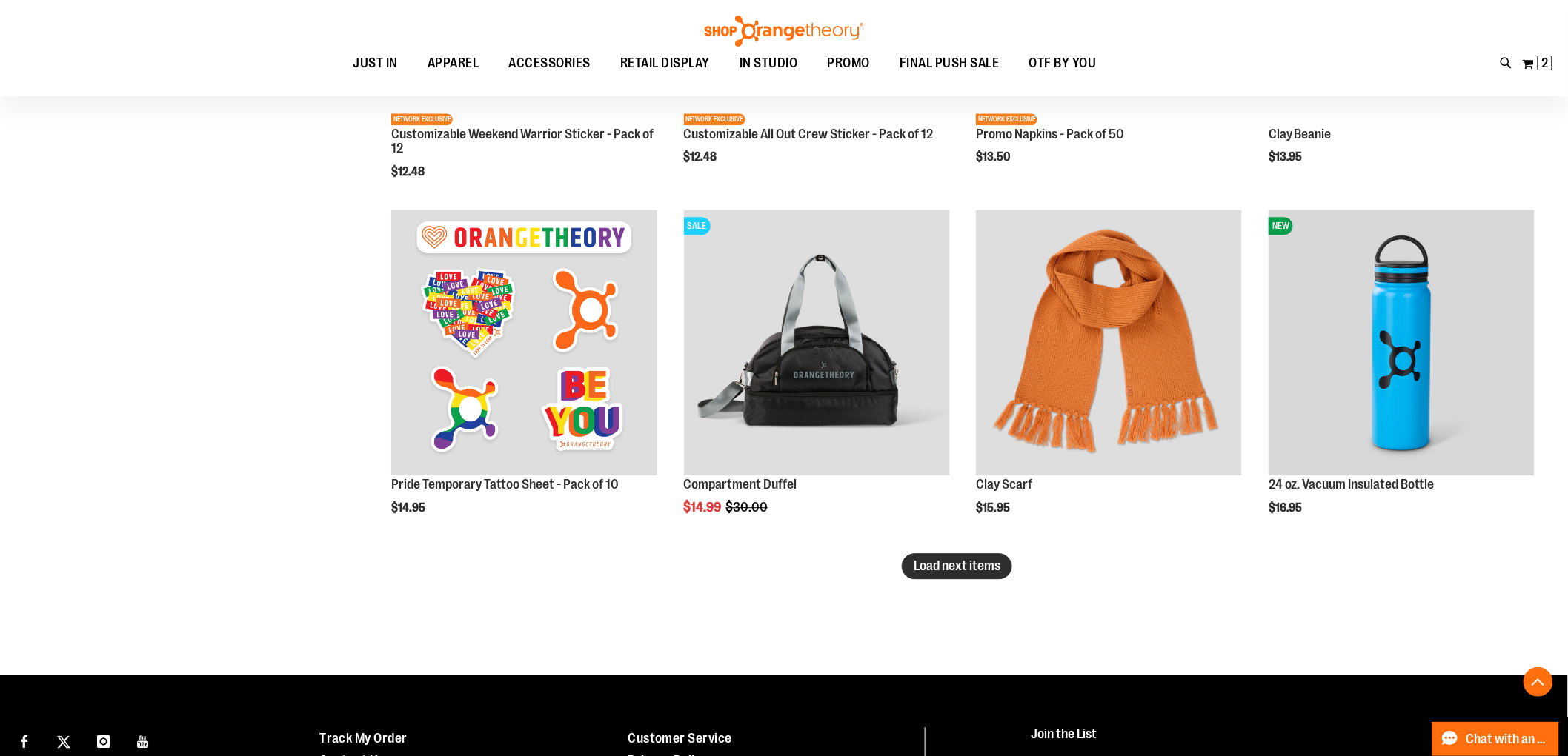
click at [994, 572] on span "Load next items" at bounding box center [957, 565] width 87 height 15
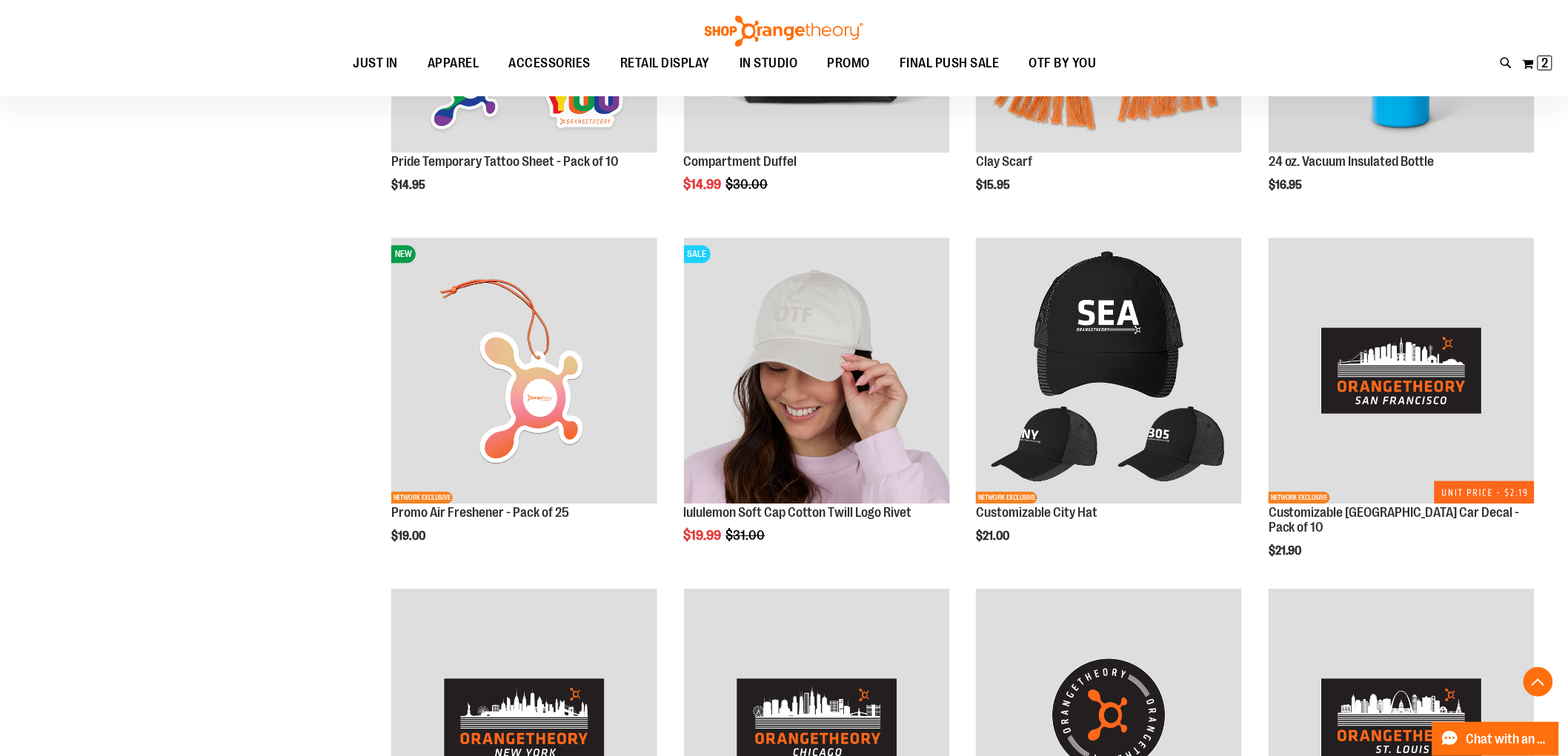
scroll to position [6388, 0]
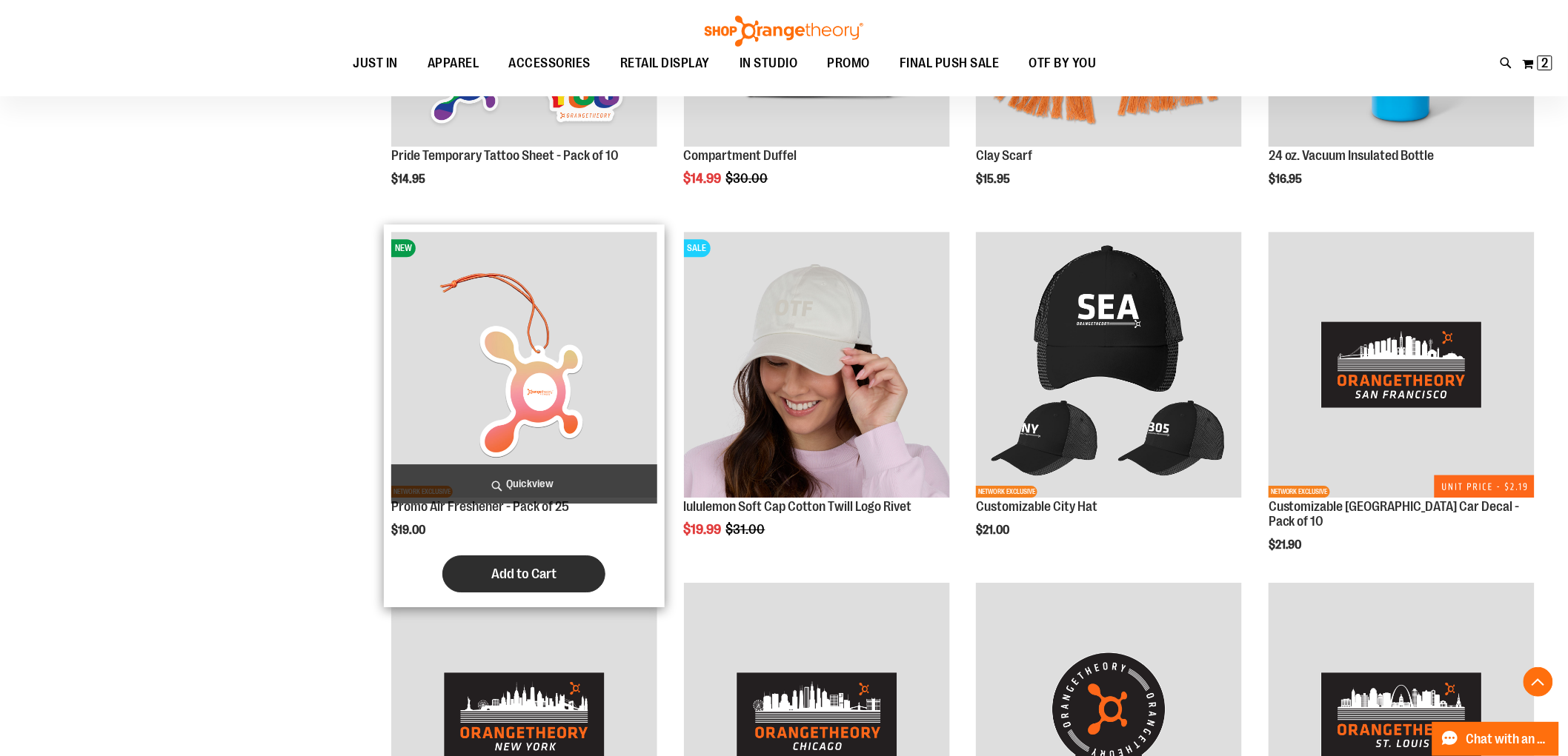
click at [514, 579] on span "Add to Cart" at bounding box center [524, 574] width 66 height 17
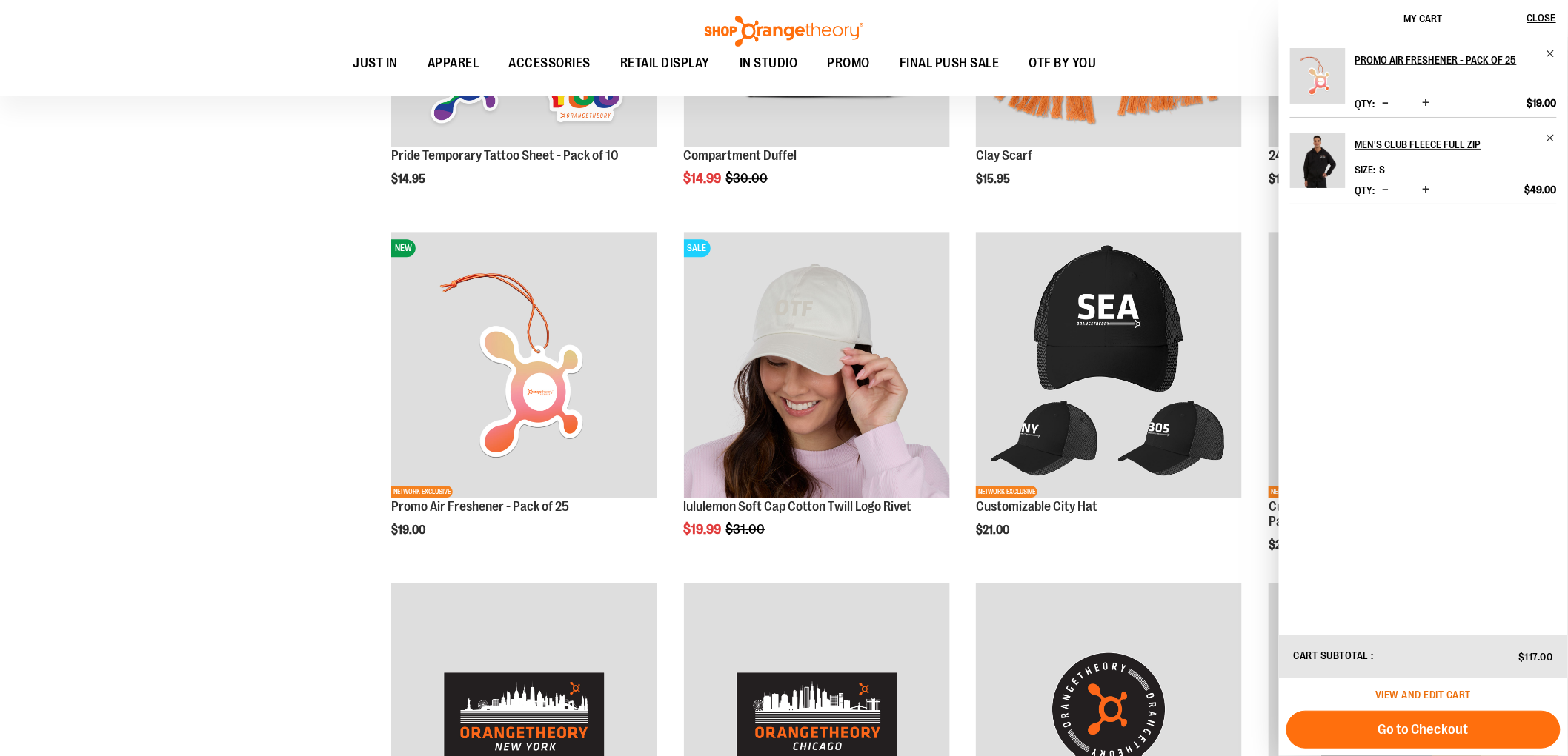
click at [1447, 694] on span "View and edit cart" at bounding box center [1424, 695] width 95 height 12
